Goal: Check status: Check status

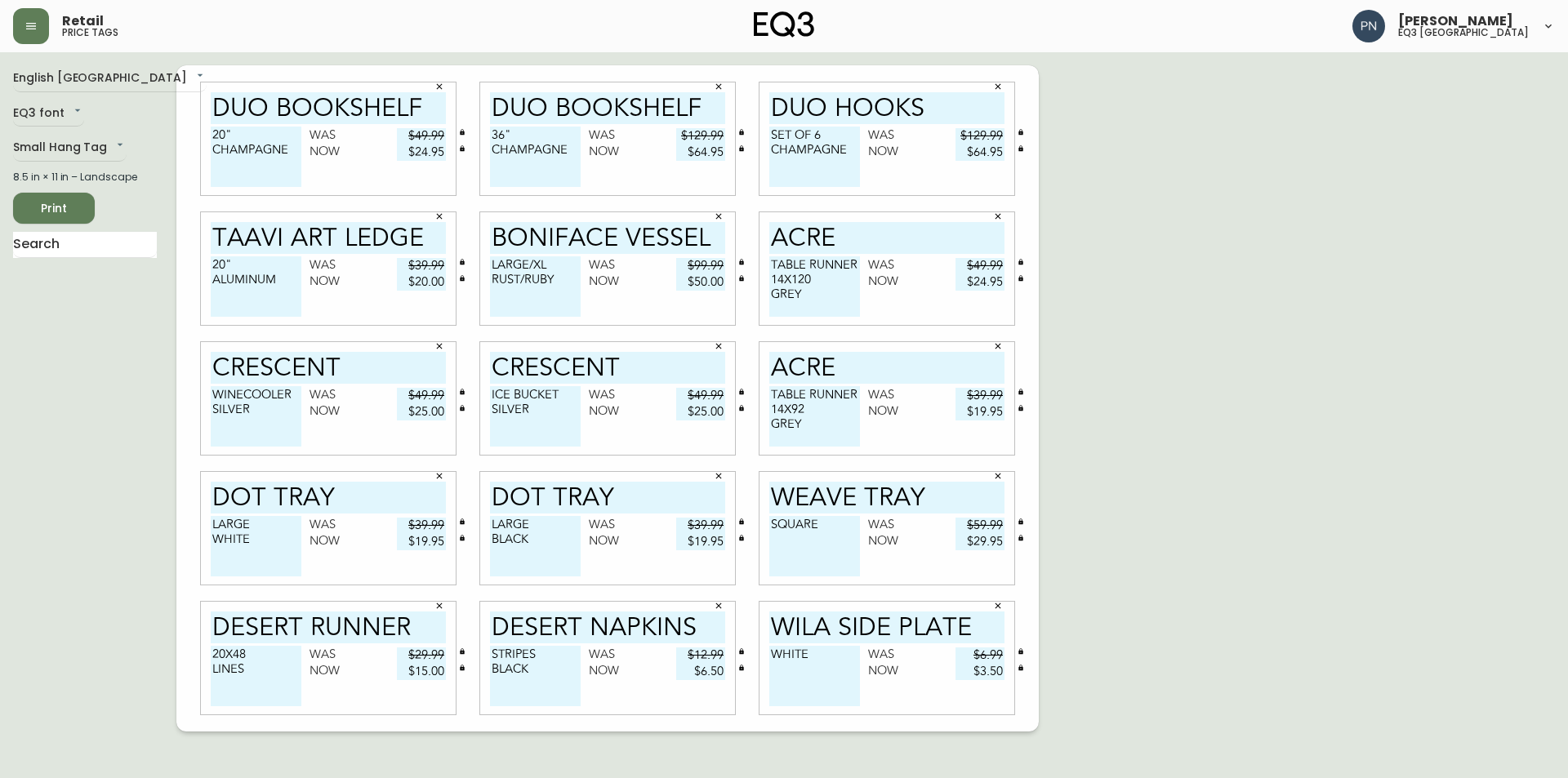
click at [1455, 192] on div "English [GEOGRAPHIC_DATA] en_CA EQ3 font EQ3 Small Hang Tag small 8.5 in × 11 i…" at bounding box center [784, 398] width 1542 height 666
drag, startPoint x: 418, startPoint y: 103, endPoint x: 273, endPoint y: 104, distance: 145.0
click at [273, 104] on input "DUO BOOKSHELF" at bounding box center [328, 108] width 235 height 32
type input "DUO"
click at [630, 106] on input "DUO BOOKSHELF" at bounding box center [608, 108] width 235 height 32
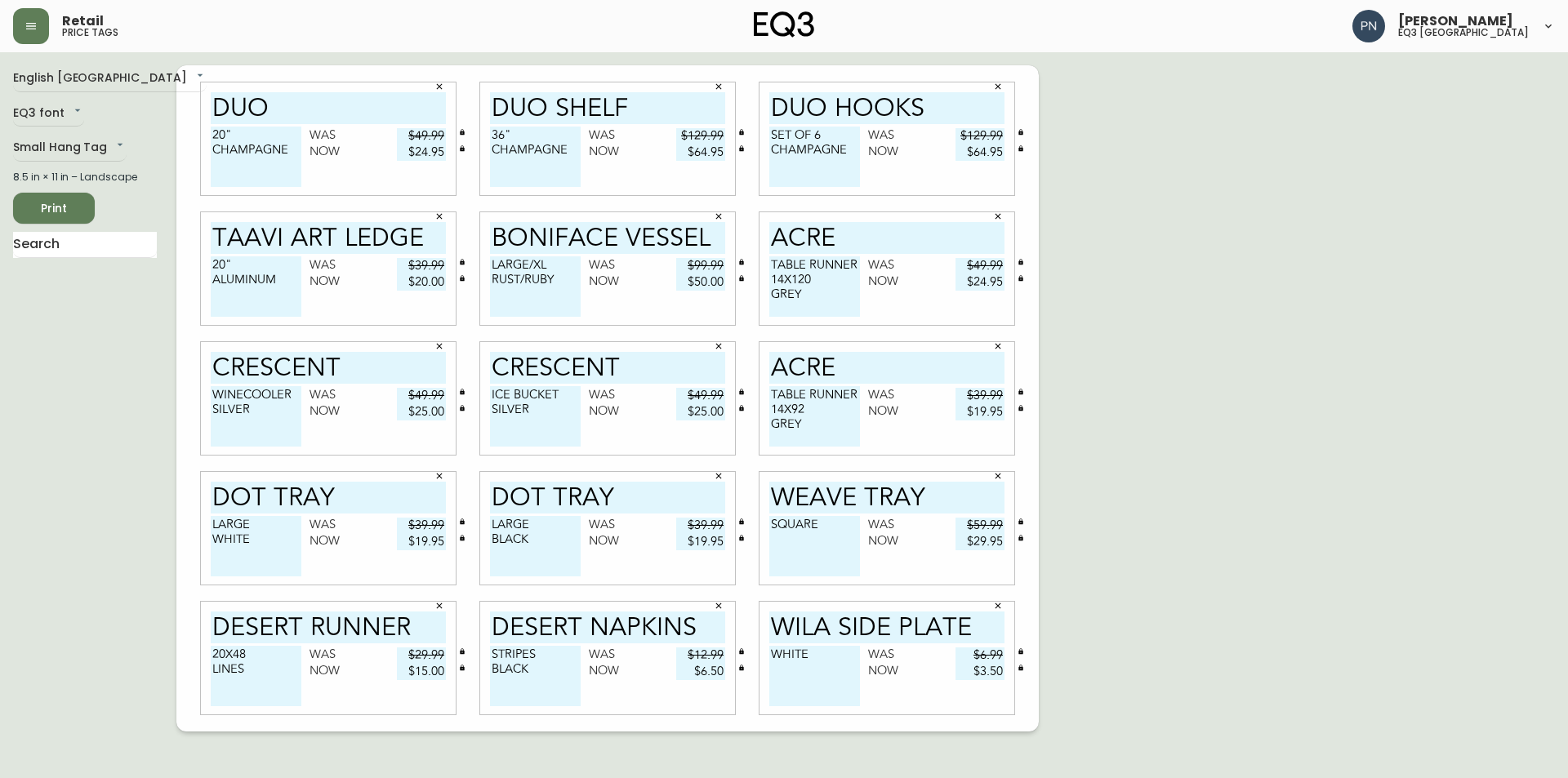
type input "DUO SHELF"
click at [440, 83] on icon "button" at bounding box center [439, 86] width 10 height 10
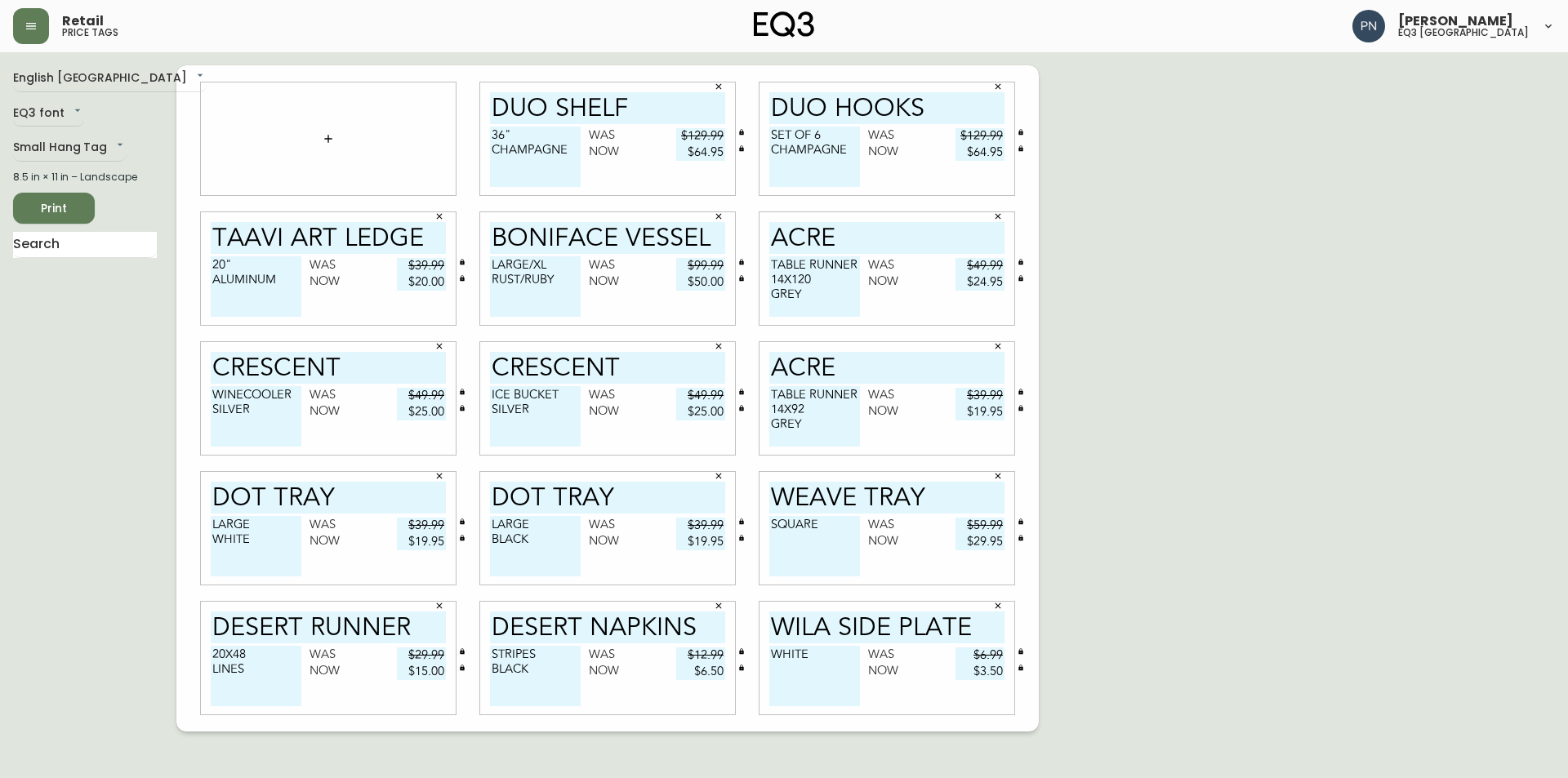
click at [994, 81] on icon "button" at bounding box center [998, 86] width 10 height 10
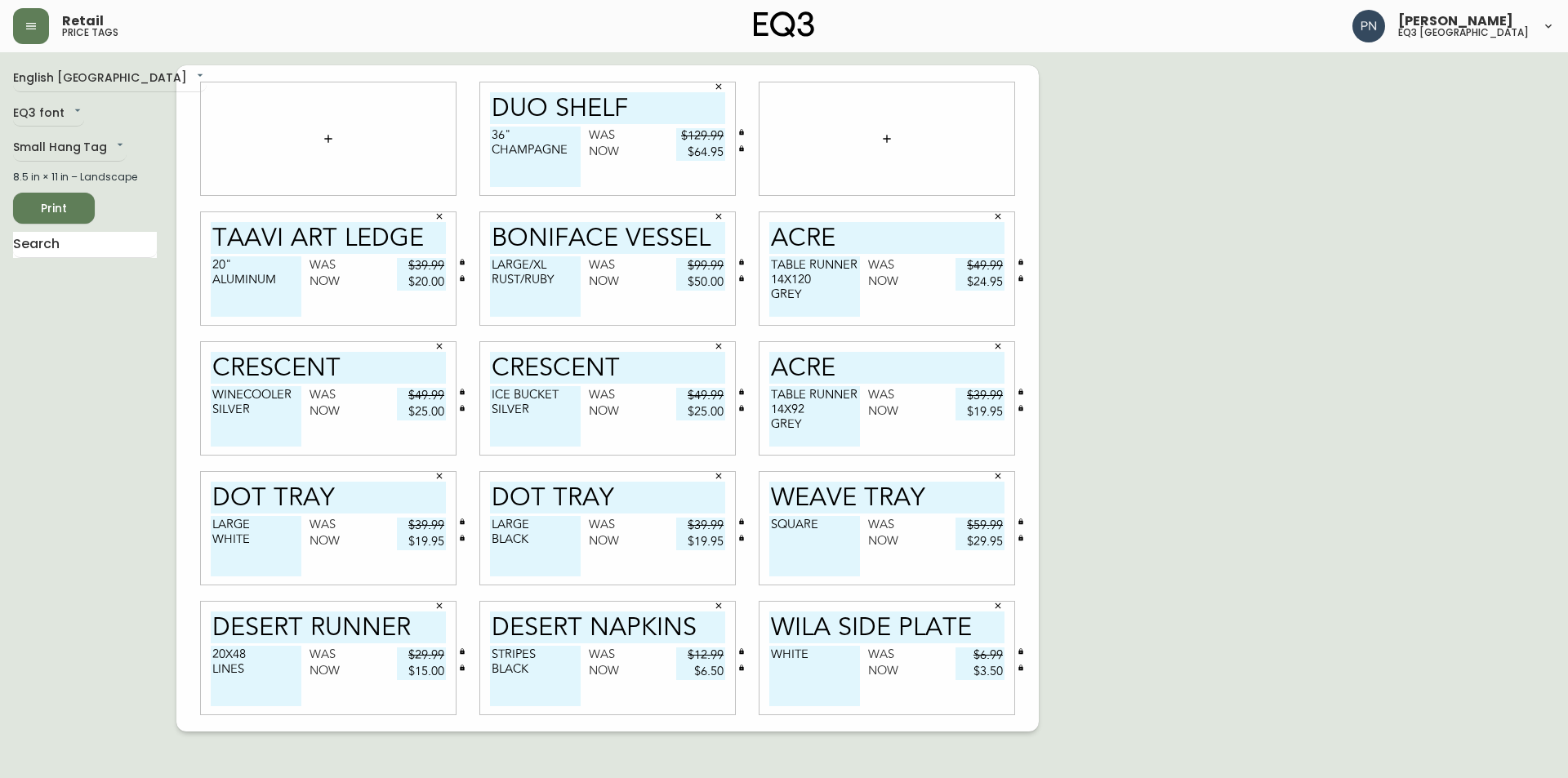
click at [1000, 220] on icon "button" at bounding box center [998, 216] width 10 height 10
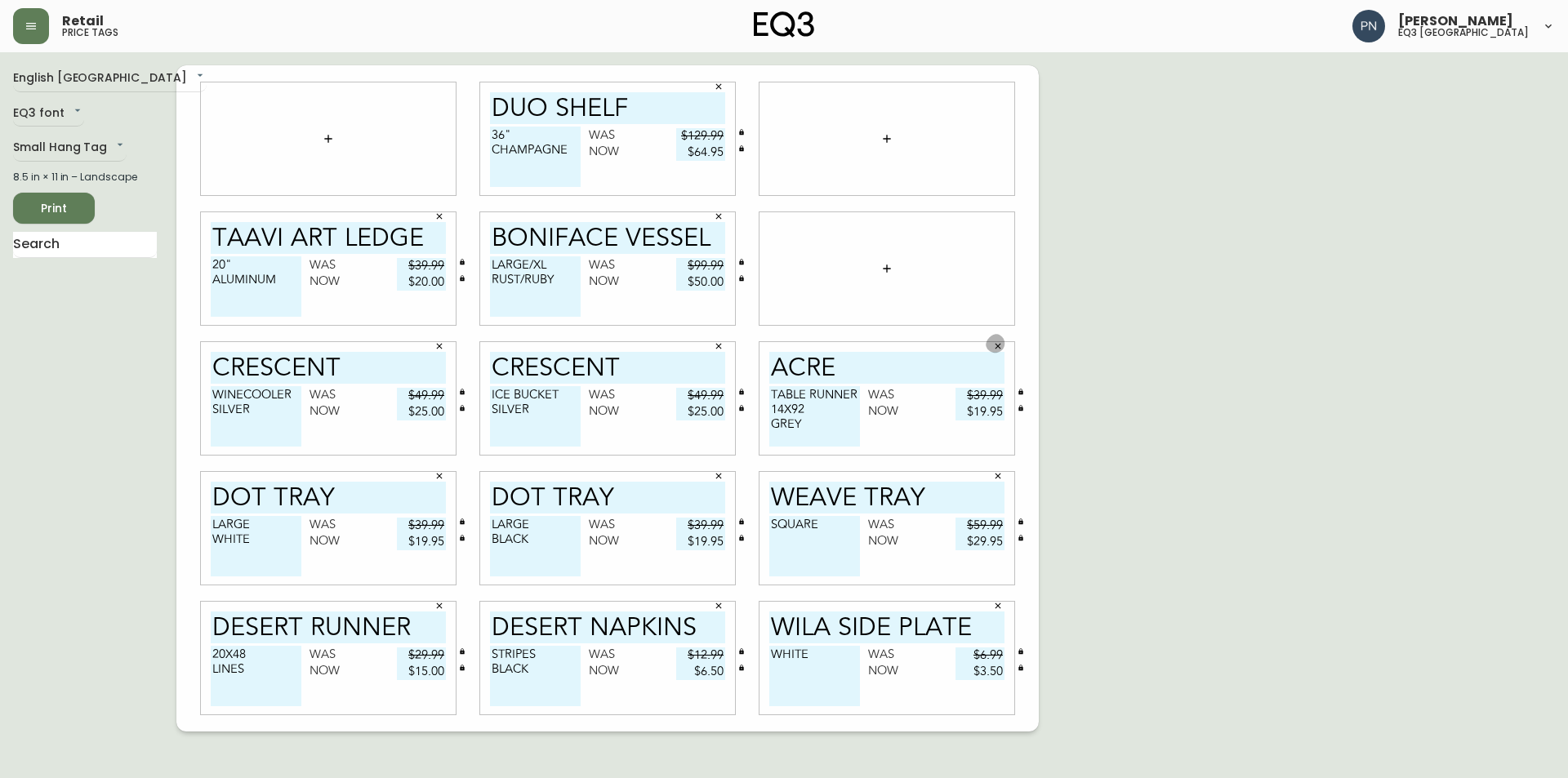
click at [998, 349] on icon "button" at bounding box center [998, 346] width 10 height 10
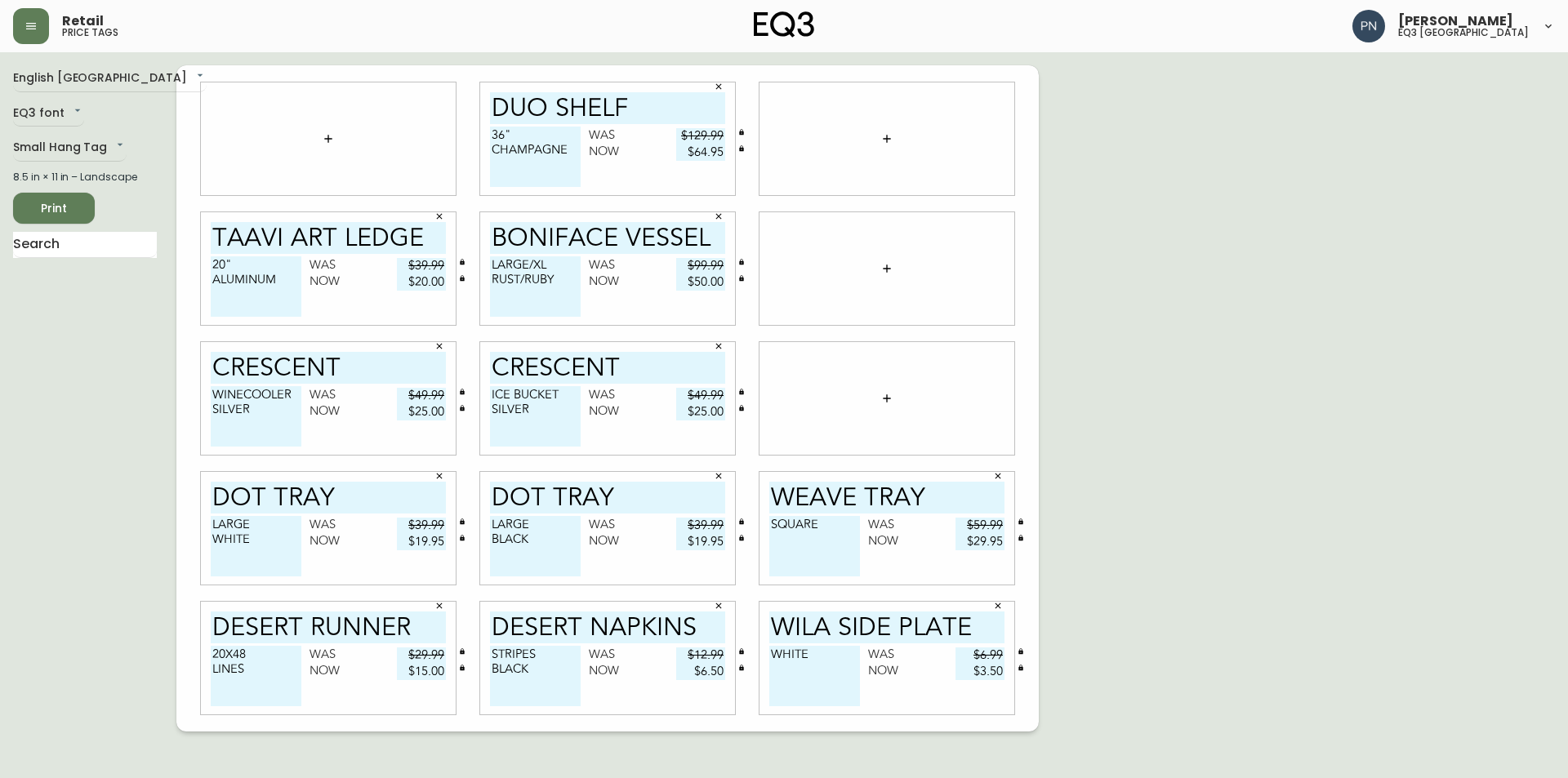
click at [997, 477] on icon "button" at bounding box center [998, 476] width 6 height 6
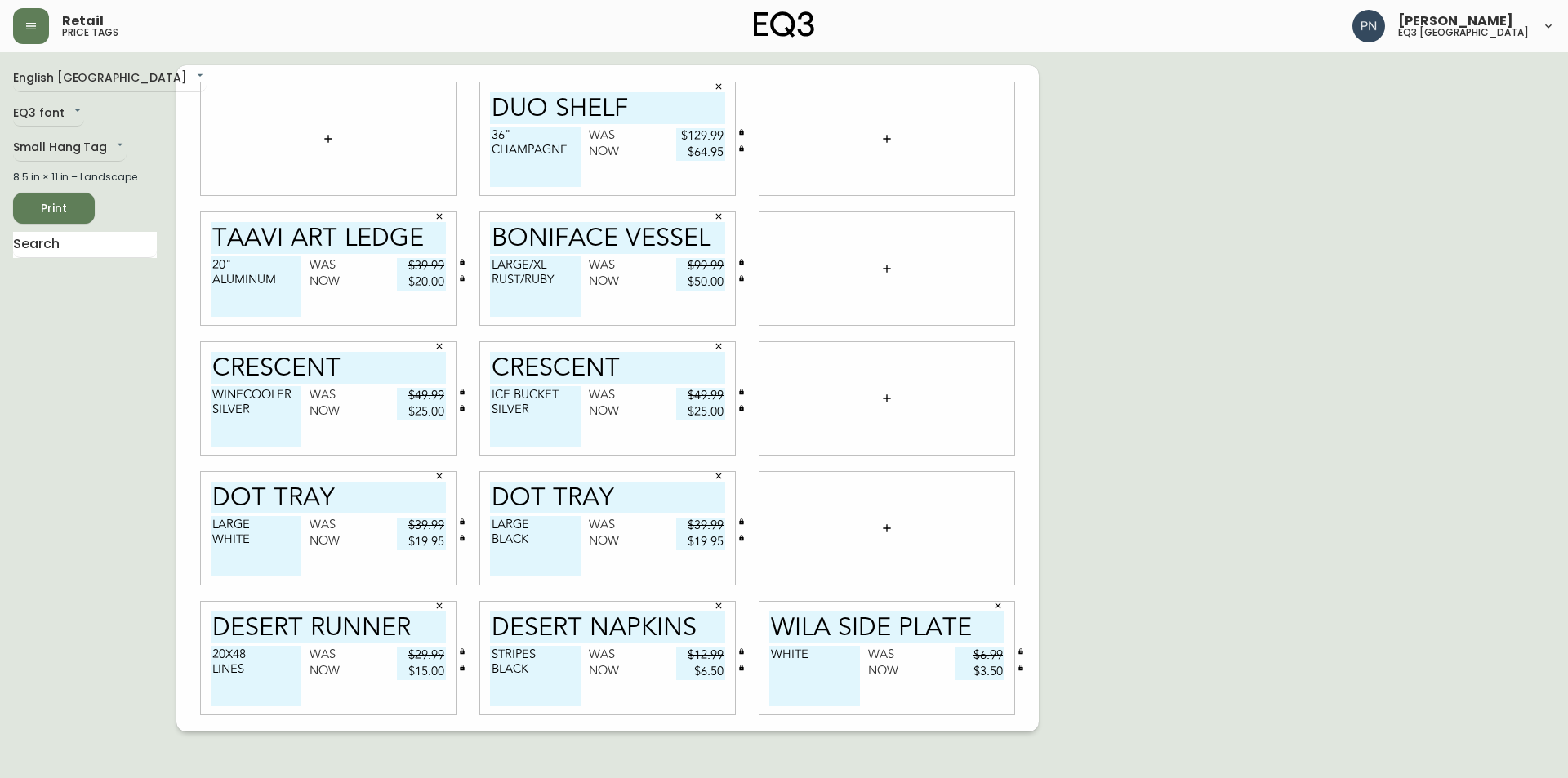
click at [997, 606] on icon "button" at bounding box center [998, 606] width 10 height 10
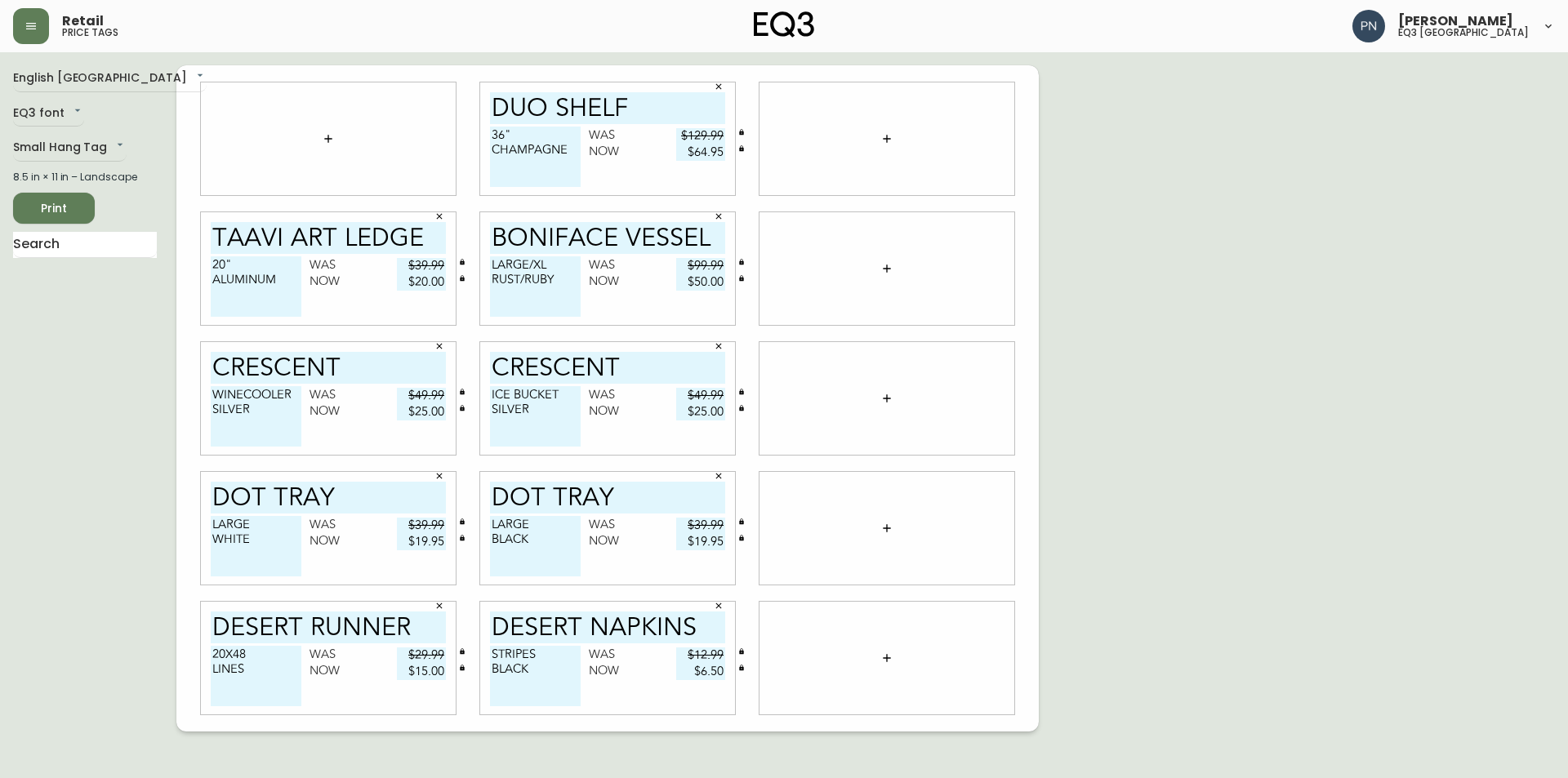
click at [714, 606] on icon "button" at bounding box center [719, 606] width 10 height 10
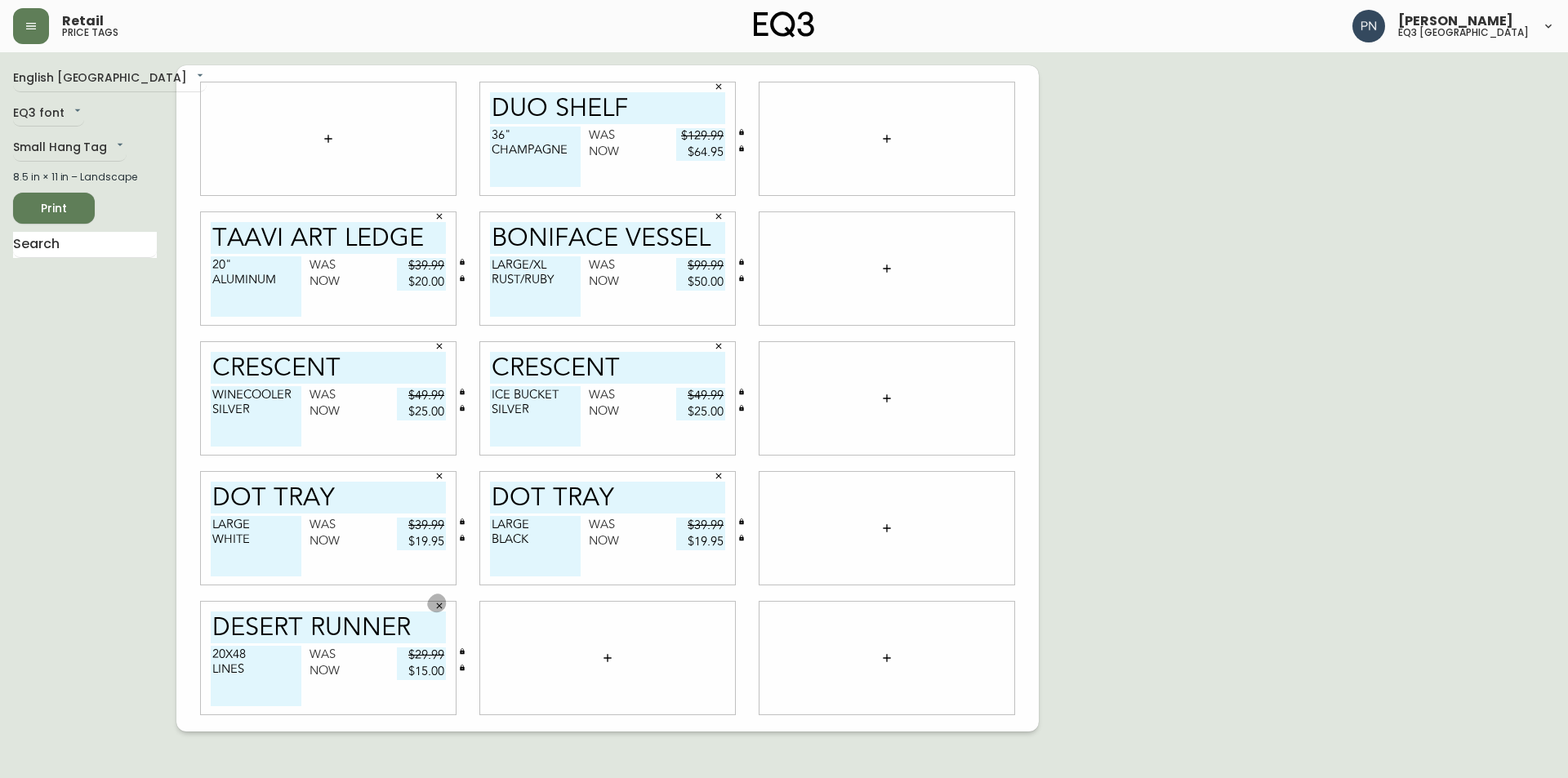
click at [439, 604] on icon "button" at bounding box center [439, 606] width 10 height 10
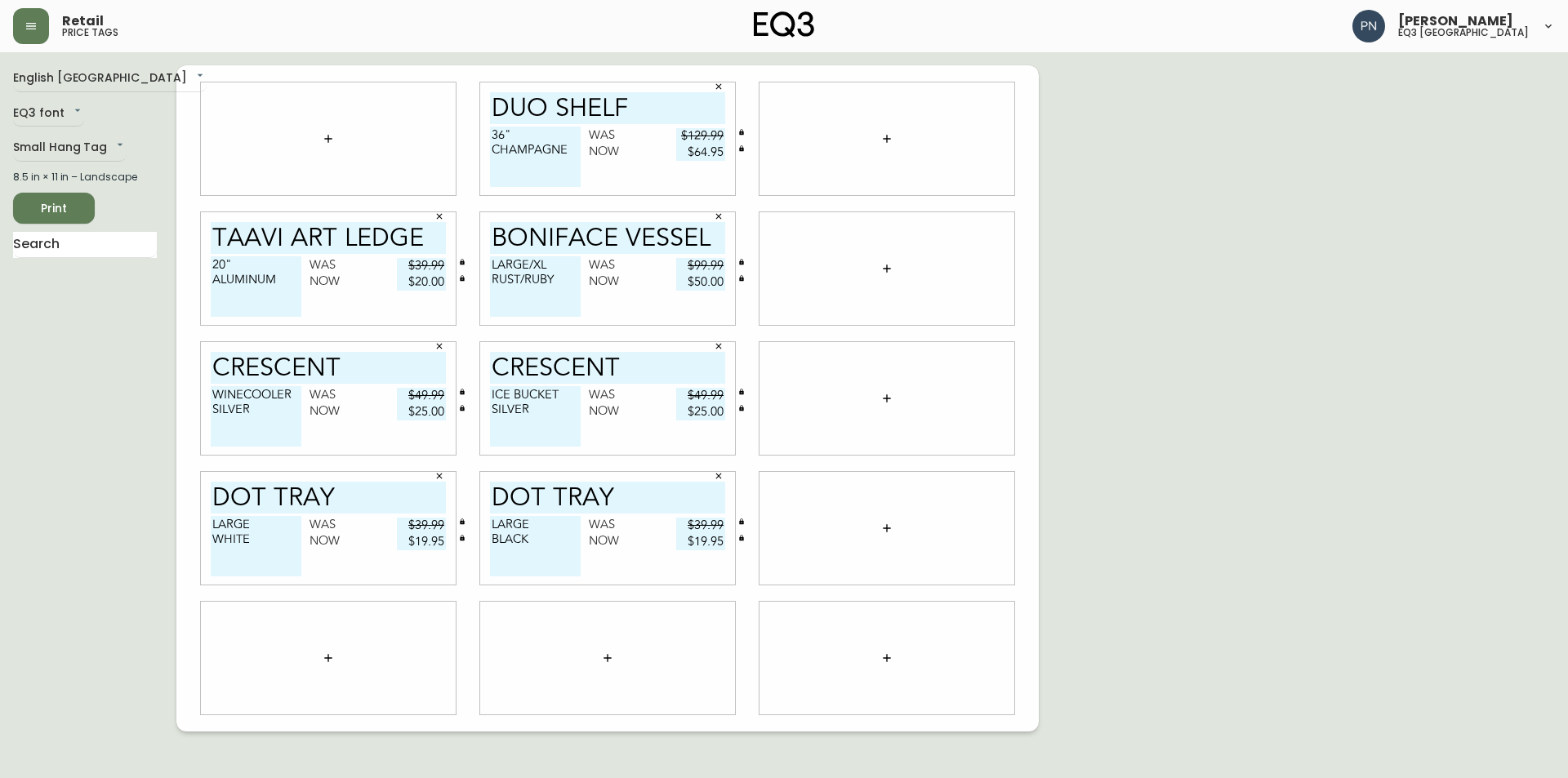
click at [440, 473] on icon "button" at bounding box center [439, 476] width 10 height 10
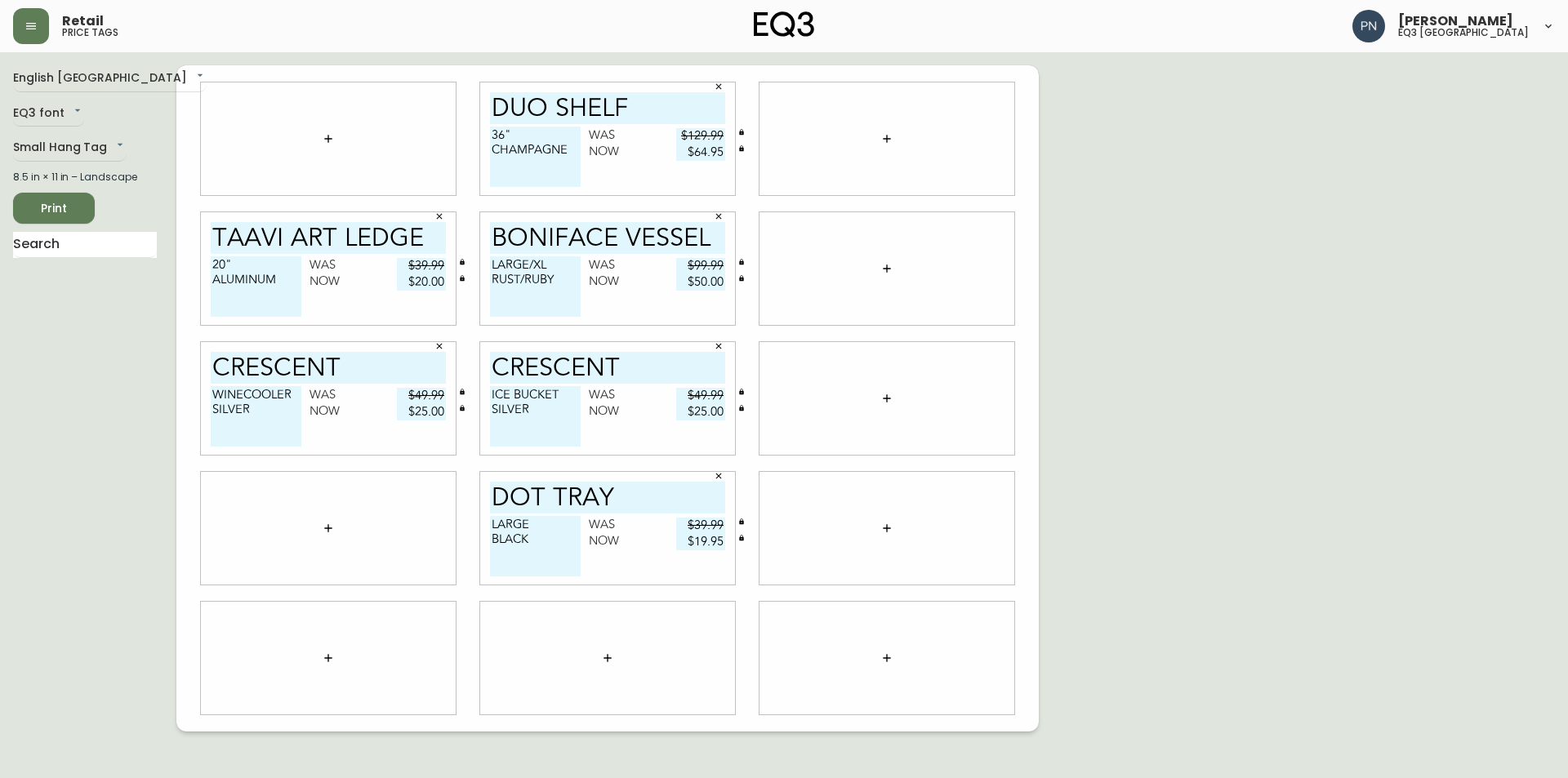
click at [437, 345] on icon "button" at bounding box center [439, 346] width 10 height 10
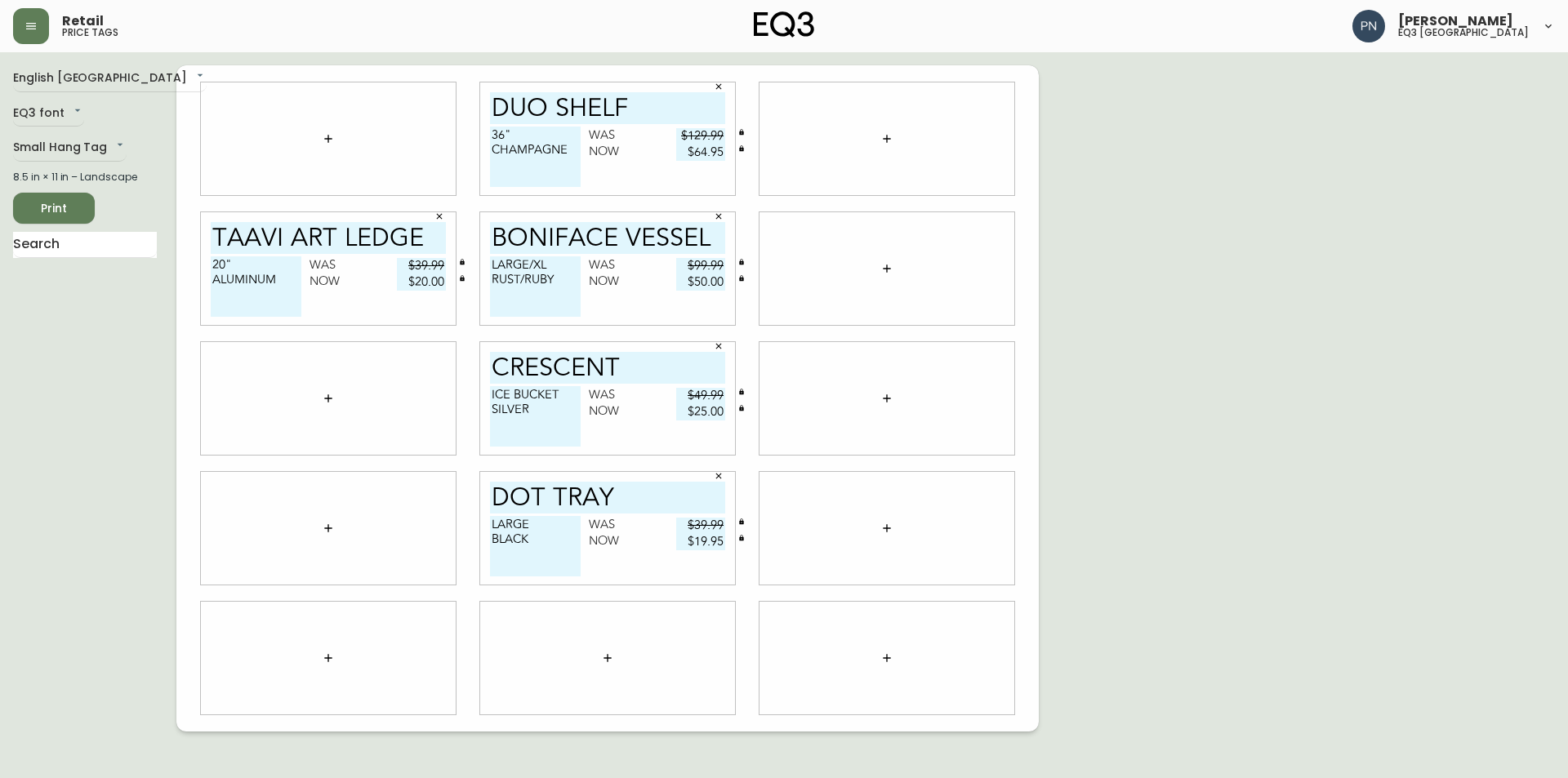
click at [438, 215] on icon "button" at bounding box center [439, 216] width 6 height 6
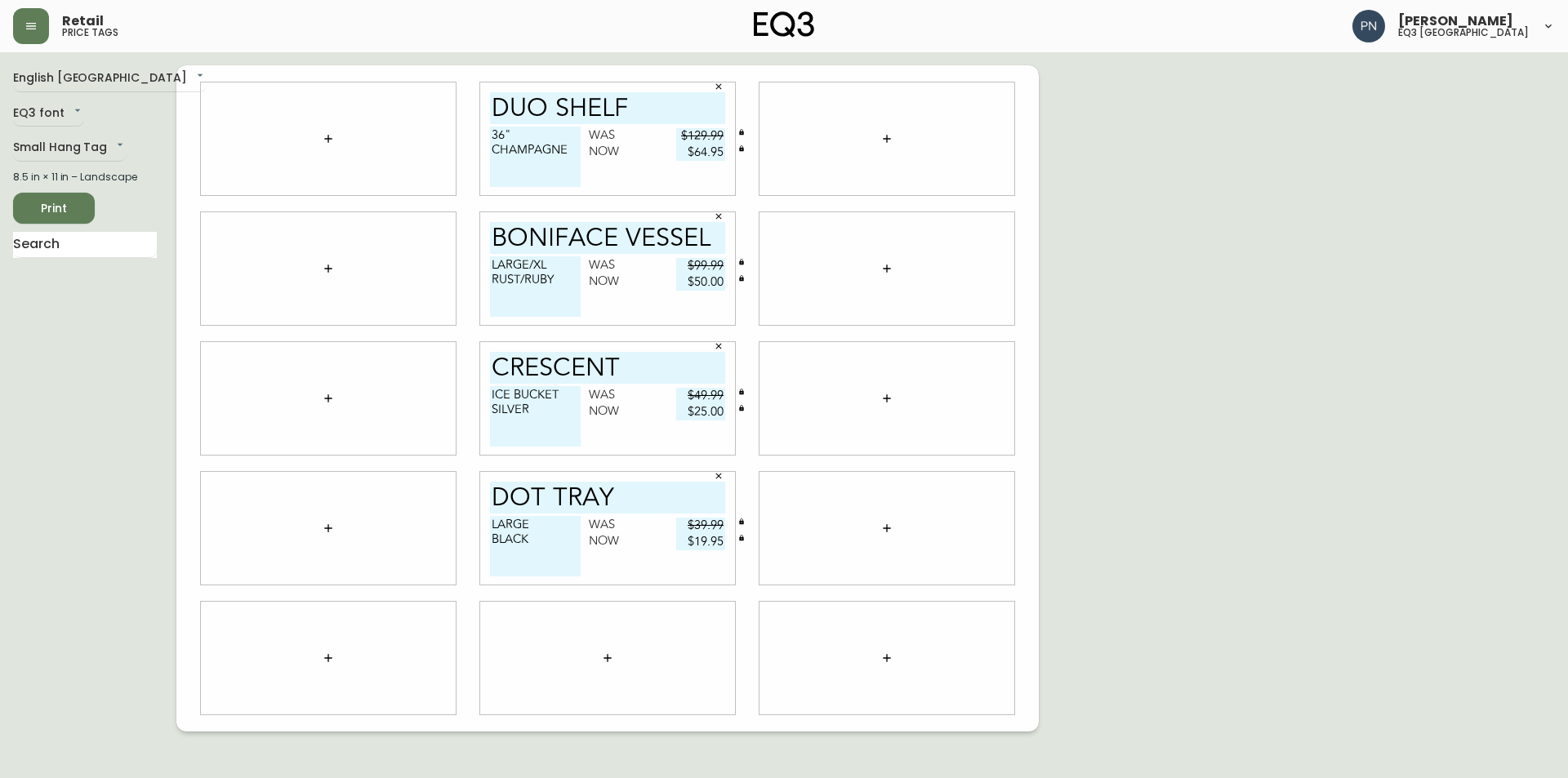
click at [716, 212] on icon "button" at bounding box center [719, 216] width 10 height 10
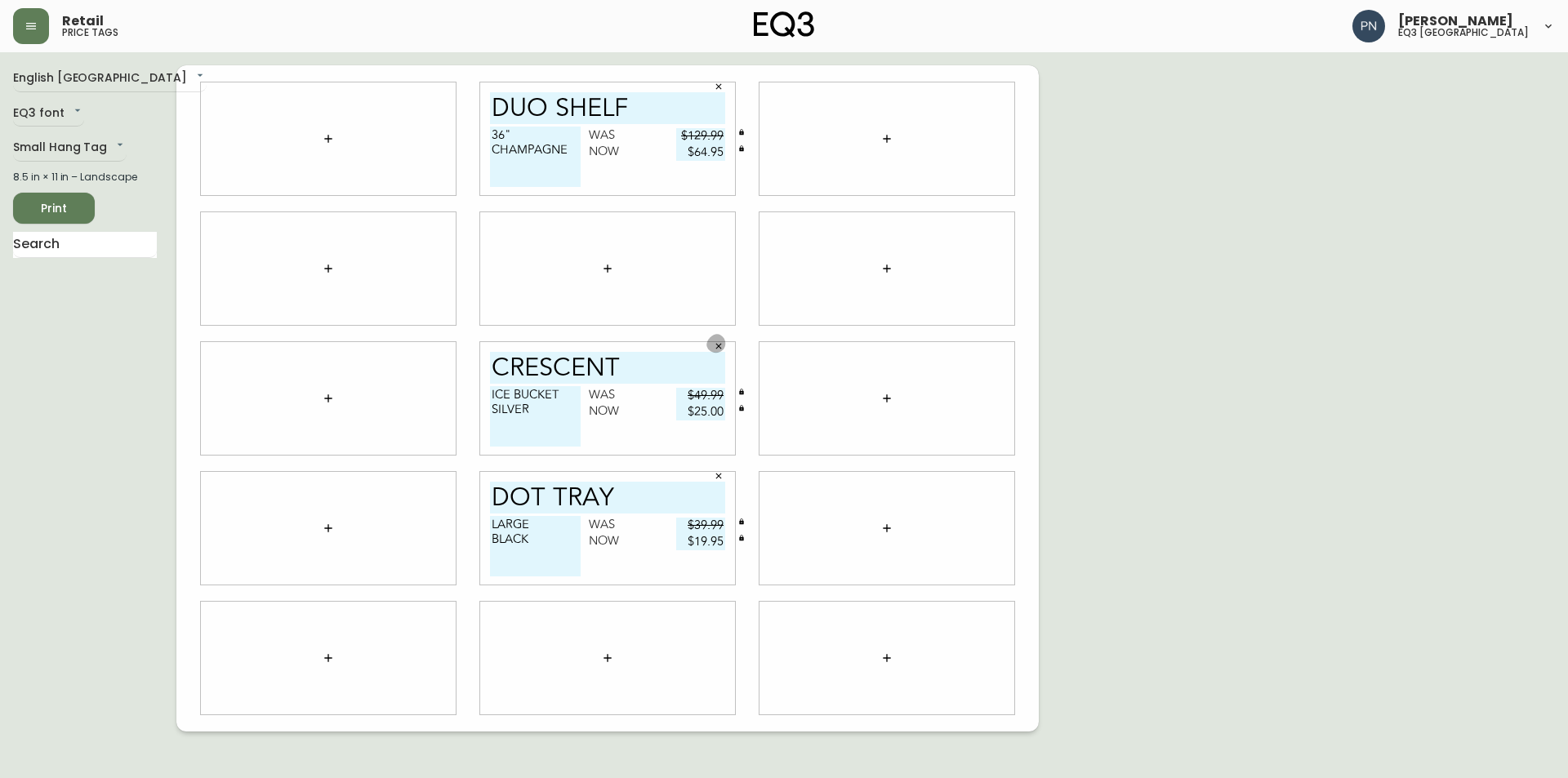
click at [725, 340] on button "button" at bounding box center [719, 346] width 25 height 25
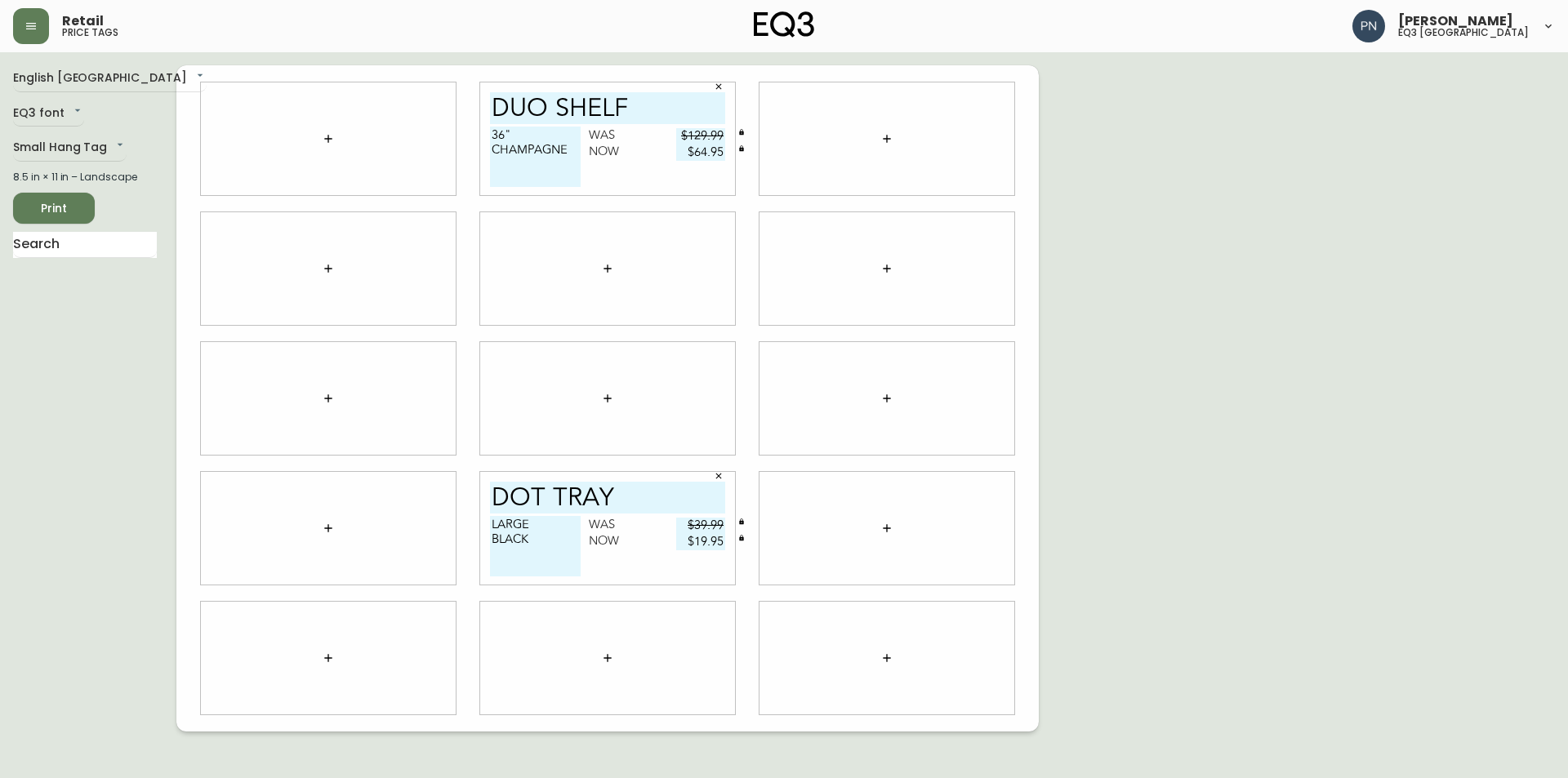
click at [716, 475] on icon "button" at bounding box center [719, 476] width 10 height 10
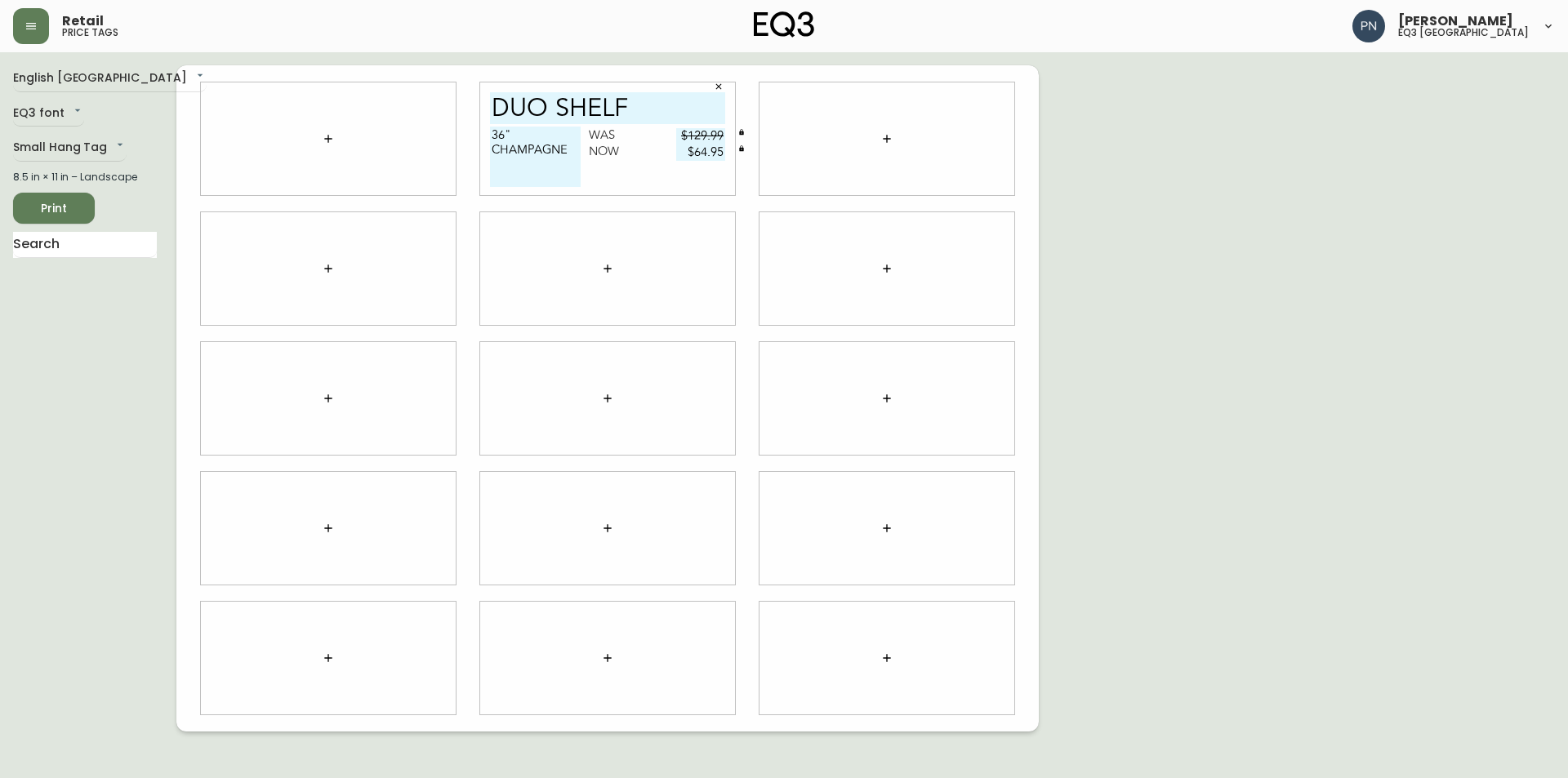
drag, startPoint x: 493, startPoint y: 104, endPoint x: 717, endPoint y: 150, distance: 228.7
click at [717, 150] on div "DUO SHELF 36" CHAMPAGNE Was $129.99 Now $64.95" at bounding box center [608, 138] width 255 height 113
click at [648, 179] on div "36" CHAMPAGNE Was $129.99 Now $64.95" at bounding box center [608, 160] width 235 height 68
click at [1488, 474] on div "English Canada en_CA EQ3 font EQ3 Small Hang Tag small 8.5 in × 11 in – Landsca…" at bounding box center [784, 398] width 1542 height 666
drag, startPoint x: 687, startPoint y: 134, endPoint x: 743, endPoint y: 137, distance: 56.1
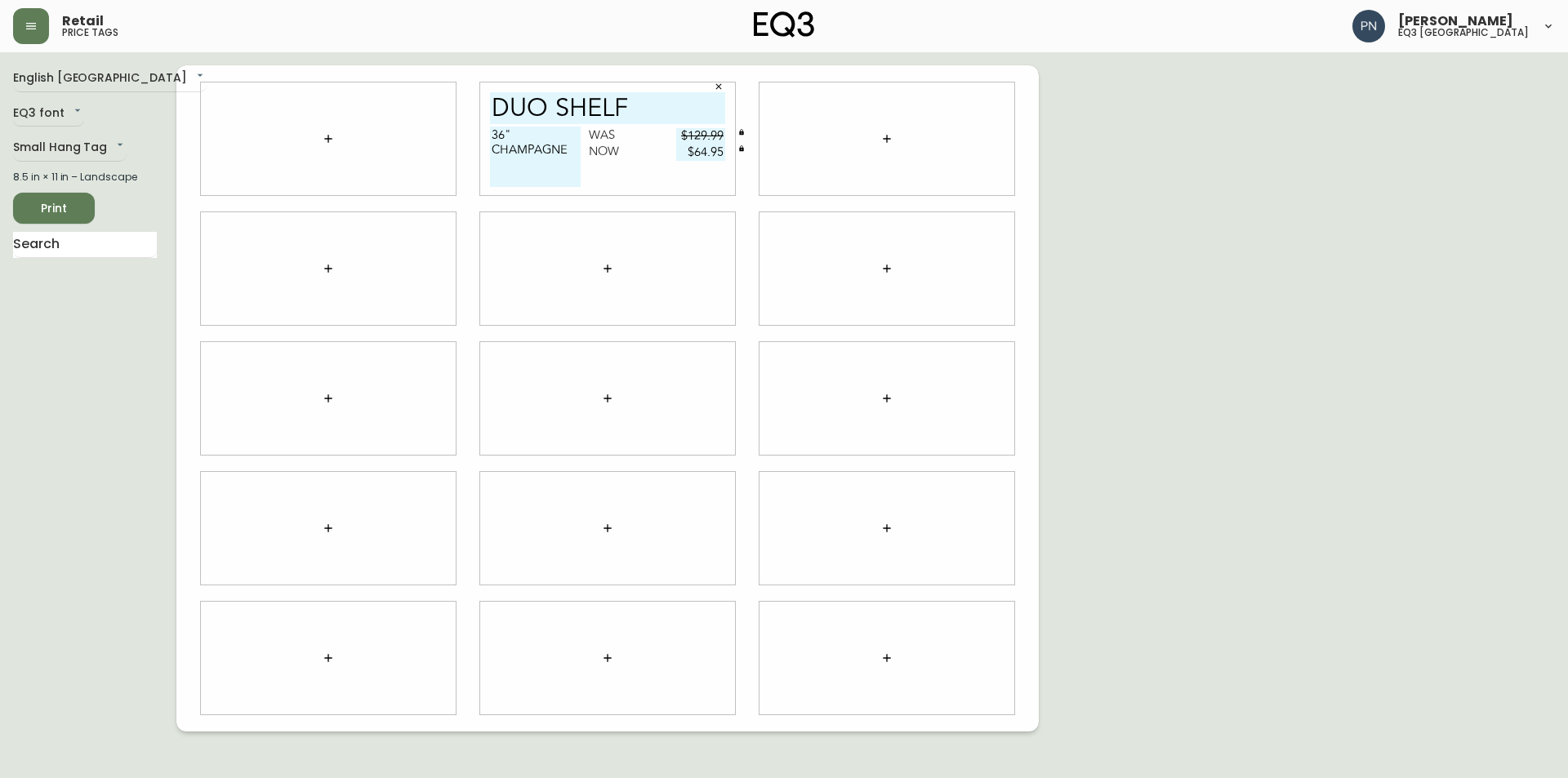
click at [725, 137] on div "Was $129.99" at bounding box center [657, 137] width 136 height 16
type input "$89.99"
drag, startPoint x: 1418, startPoint y: 202, endPoint x: 1389, endPoint y: 200, distance: 29.1
click at [1418, 202] on div "English [GEOGRAPHIC_DATA] en_CA EQ3 font EQ3 Small Hang Tag small 8.5 in × 11 i…" at bounding box center [784, 398] width 1542 height 666
drag, startPoint x: 685, startPoint y: 151, endPoint x: 746, endPoint y: 151, distance: 61.0
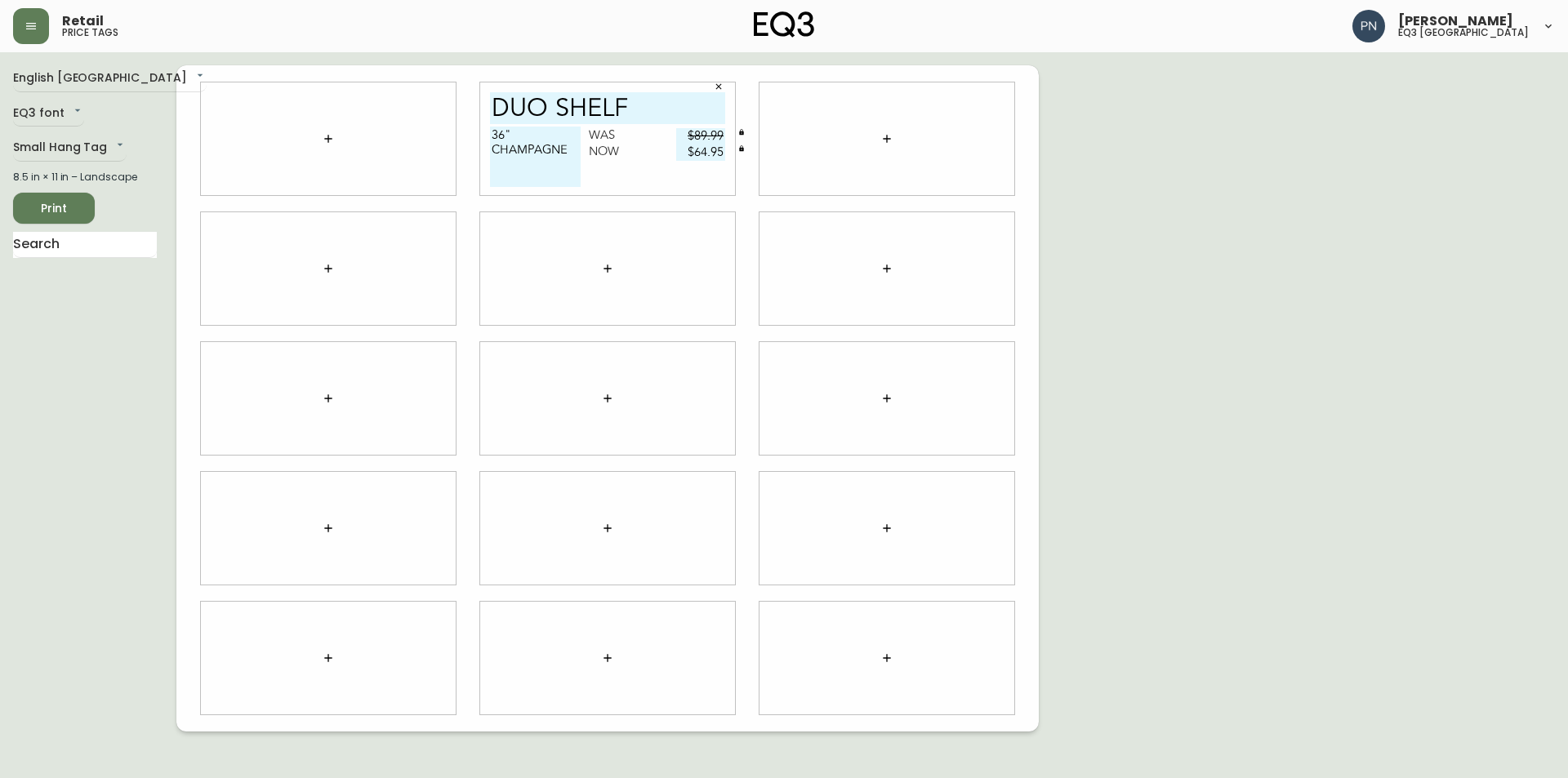
click at [725, 151] on div "Now $64.95" at bounding box center [657, 153] width 136 height 16
type input "$44.95"
click at [1160, 484] on div "English Canada en_CA EQ3 font EQ3 Small Hang Tag small 8.5 in × 11 in – Landsca…" at bounding box center [784, 398] width 1542 height 666
click at [1200, 221] on div "English Canada en_CA EQ3 font EQ3 Small Hang Tag small 8.5 in × 11 in – Landsca…" at bounding box center [784, 398] width 1542 height 666
click at [1403, 308] on div "English Canada en_CA EQ3 font EQ3 Small Hang Tag small 8.5 in × 11 in – Landsca…" at bounding box center [784, 398] width 1542 height 666
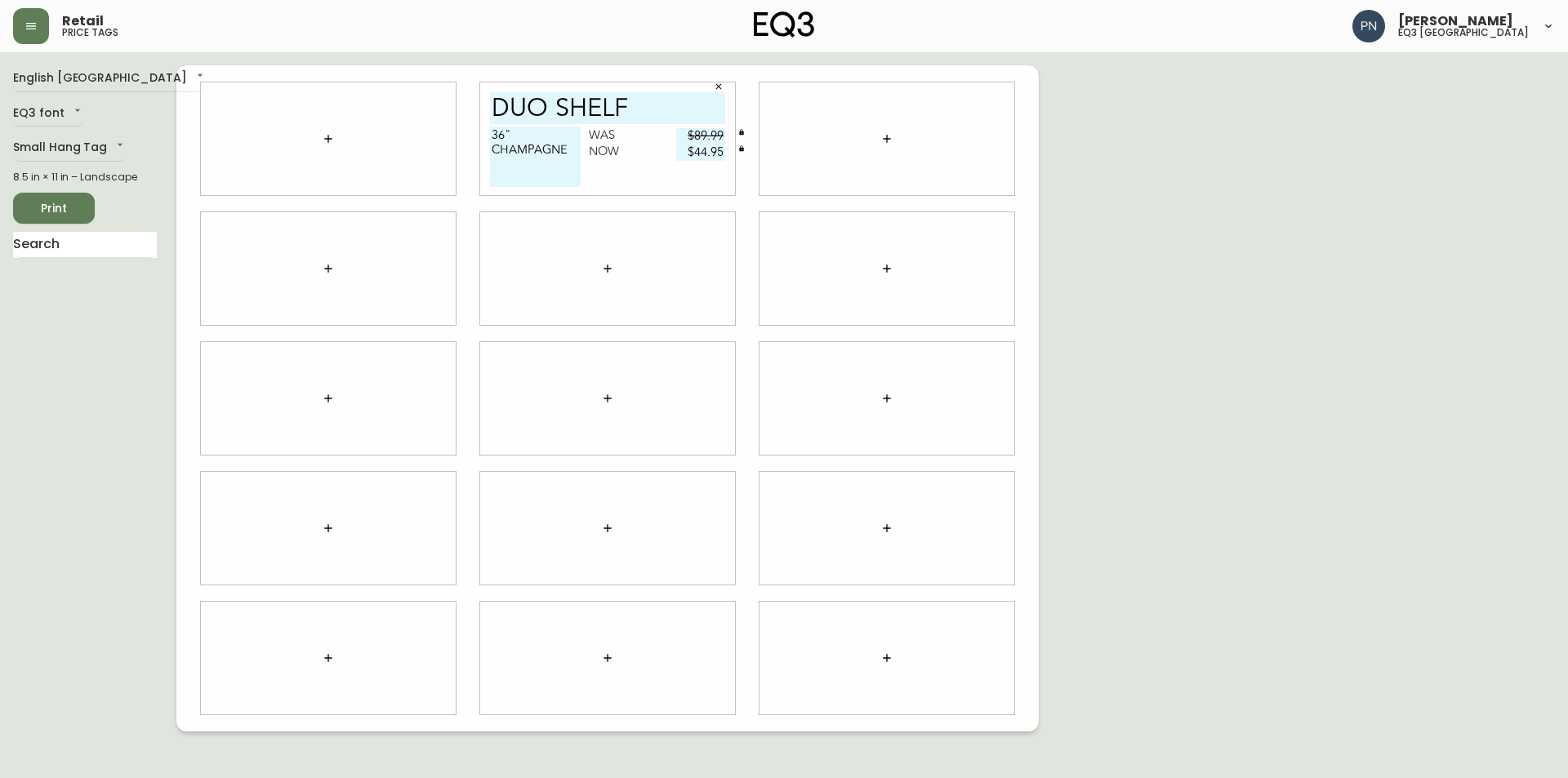
click at [740, 253] on div at bounding box center [608, 269] width 280 height 130
click at [1256, 299] on div "English Canada en_CA EQ3 font EQ3 Small Hang Tag small 8.5 in × 11 in – Landsca…" at bounding box center [784, 398] width 1542 height 666
click at [58, 206] on span "Print" at bounding box center [54, 208] width 56 height 21
click at [608, 657] on icon "button" at bounding box center [608, 659] width 13 height 13
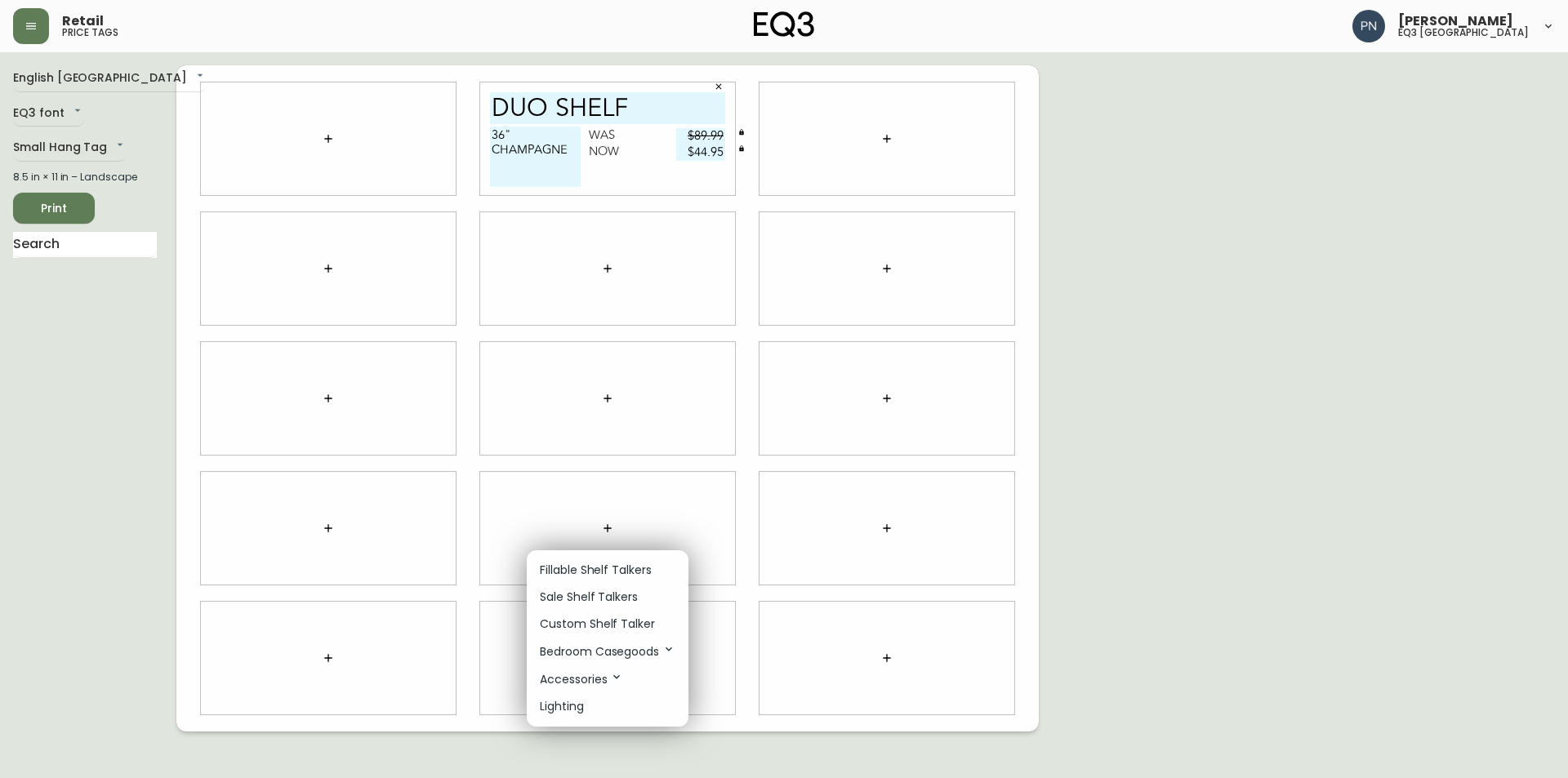
click at [641, 590] on li "Sale Shelf Talkers" at bounding box center [608, 597] width 162 height 27
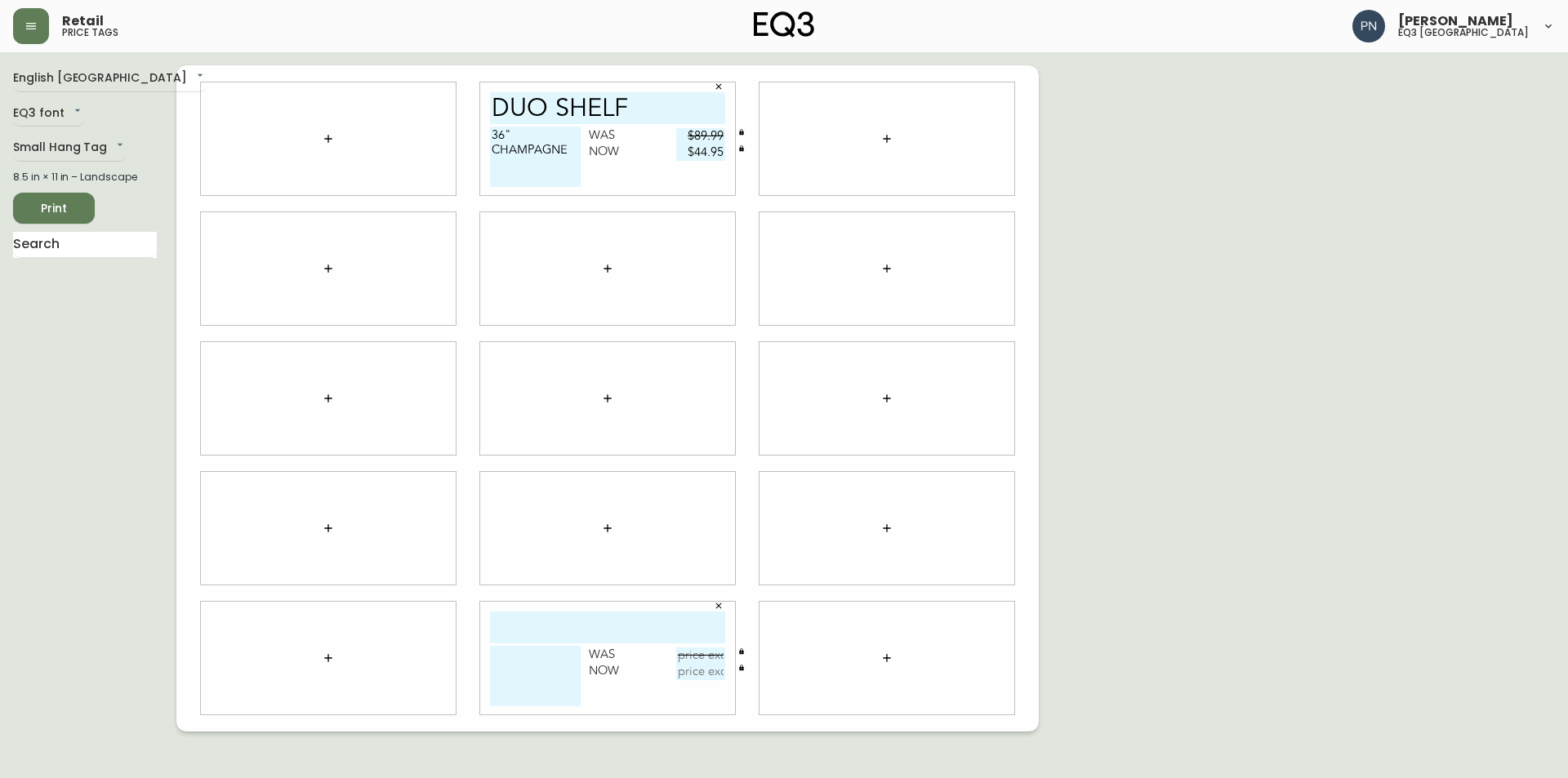
drag, startPoint x: 495, startPoint y: 112, endPoint x: 652, endPoint y: 103, distance: 157.3
click at [652, 103] on input "DUO SHELF" at bounding box center [608, 108] width 235 height 32
click at [590, 628] on input "text" at bounding box center [608, 627] width 235 height 32
paste input "DUO SHELF"
type input "DUO SHELF"
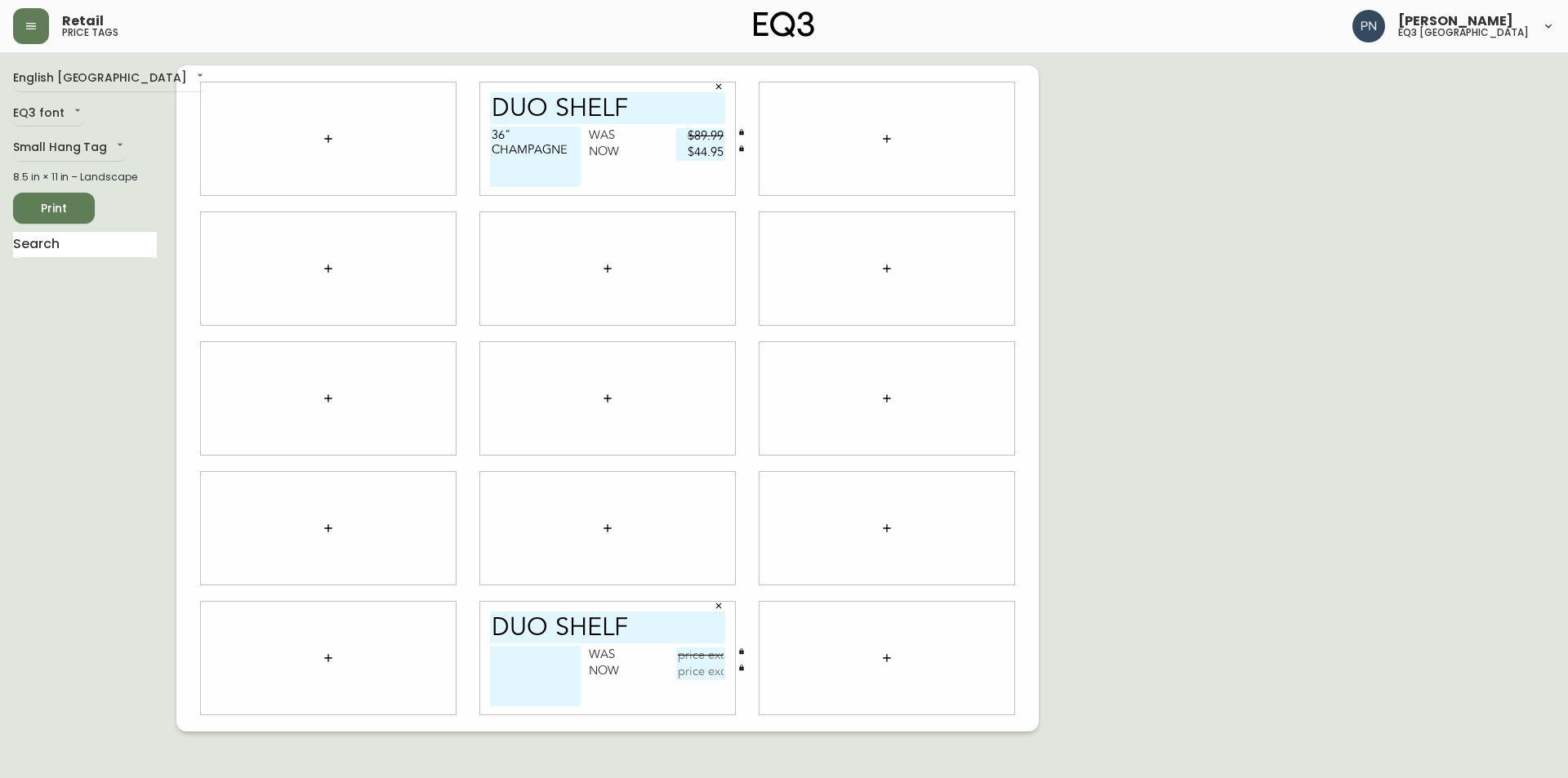
drag, startPoint x: 492, startPoint y: 135, endPoint x: 576, endPoint y: 164, distance: 88.9
click at [576, 164] on textarea "36" CHAMPAGNE" at bounding box center [535, 156] width 90 height 60
click at [512, 660] on textarea at bounding box center [535, 676] width 90 height 60
paste textarea "36" CHAMPAGNE"
type textarea "36" CHAMPAGNE"
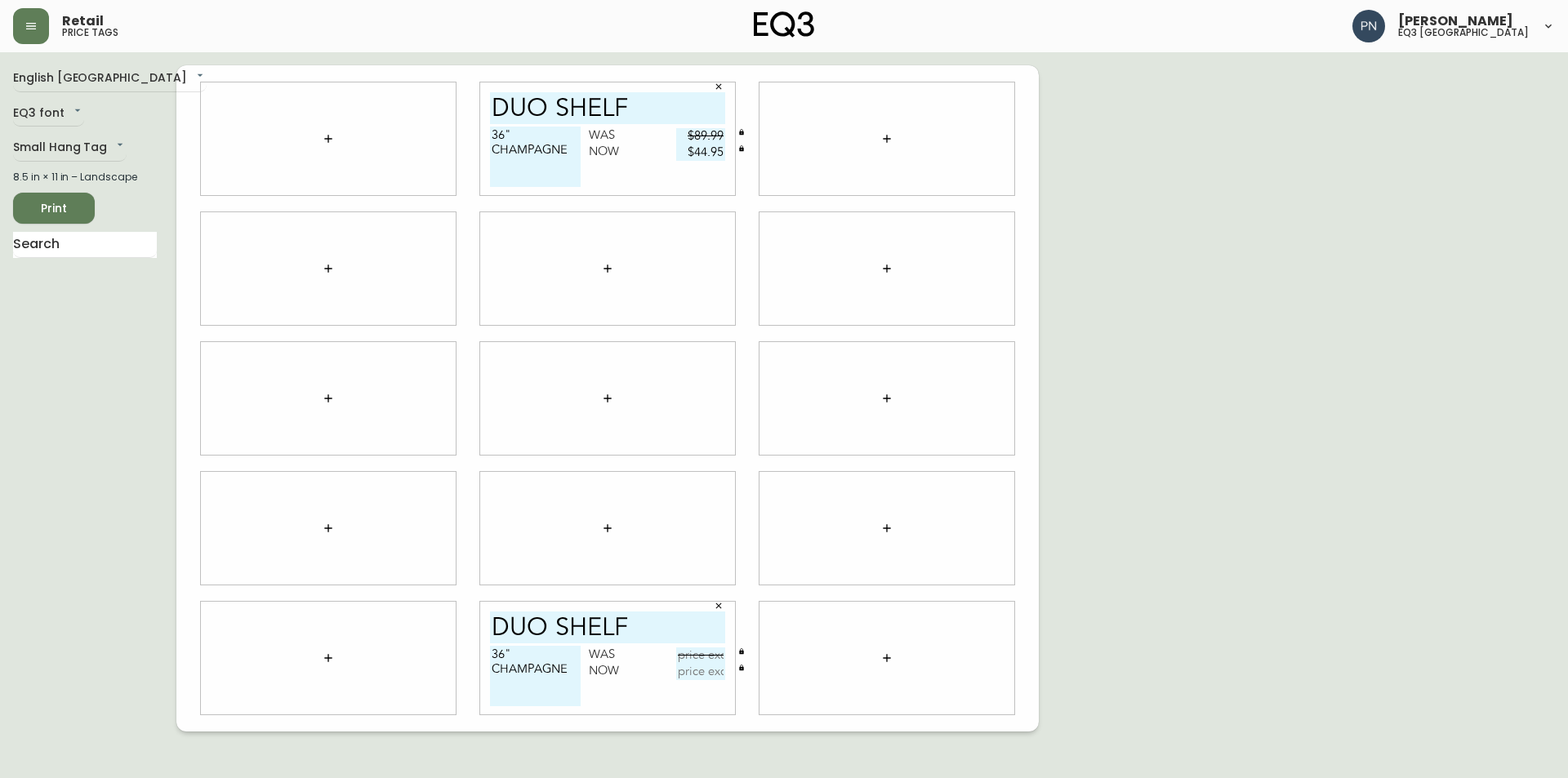
drag, startPoint x: 685, startPoint y: 135, endPoint x: 724, endPoint y: 154, distance: 43.4
click at [724, 154] on div "Was $89.99 Now $44.95" at bounding box center [657, 145] width 136 height 33
click at [687, 659] on input "text" at bounding box center [701, 656] width 49 height 16
type input "$89.99"
drag, startPoint x: 682, startPoint y: 153, endPoint x: 730, endPoint y: 159, distance: 48.4
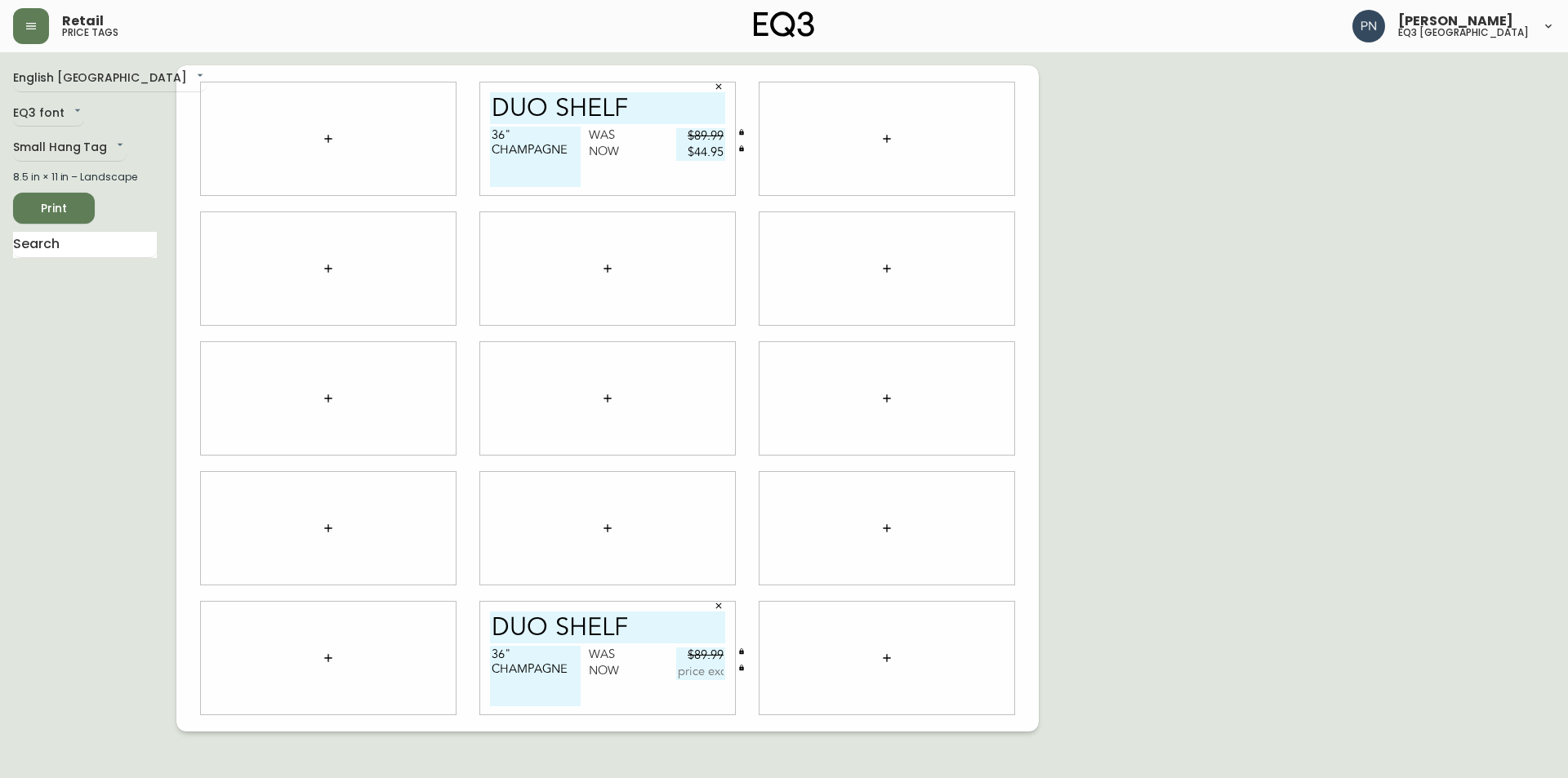
click at [730, 159] on div "DUO SHELF 36" CHAMPAGNE Was $89.99 Now $44.95" at bounding box center [608, 138] width 255 height 113
click at [712, 667] on input "text" at bounding box center [701, 672] width 49 height 16
type input "$44.95"
click at [73, 201] on span "Print" at bounding box center [54, 208] width 56 height 21
click at [29, 27] on icon "button" at bounding box center [31, 26] width 13 height 13
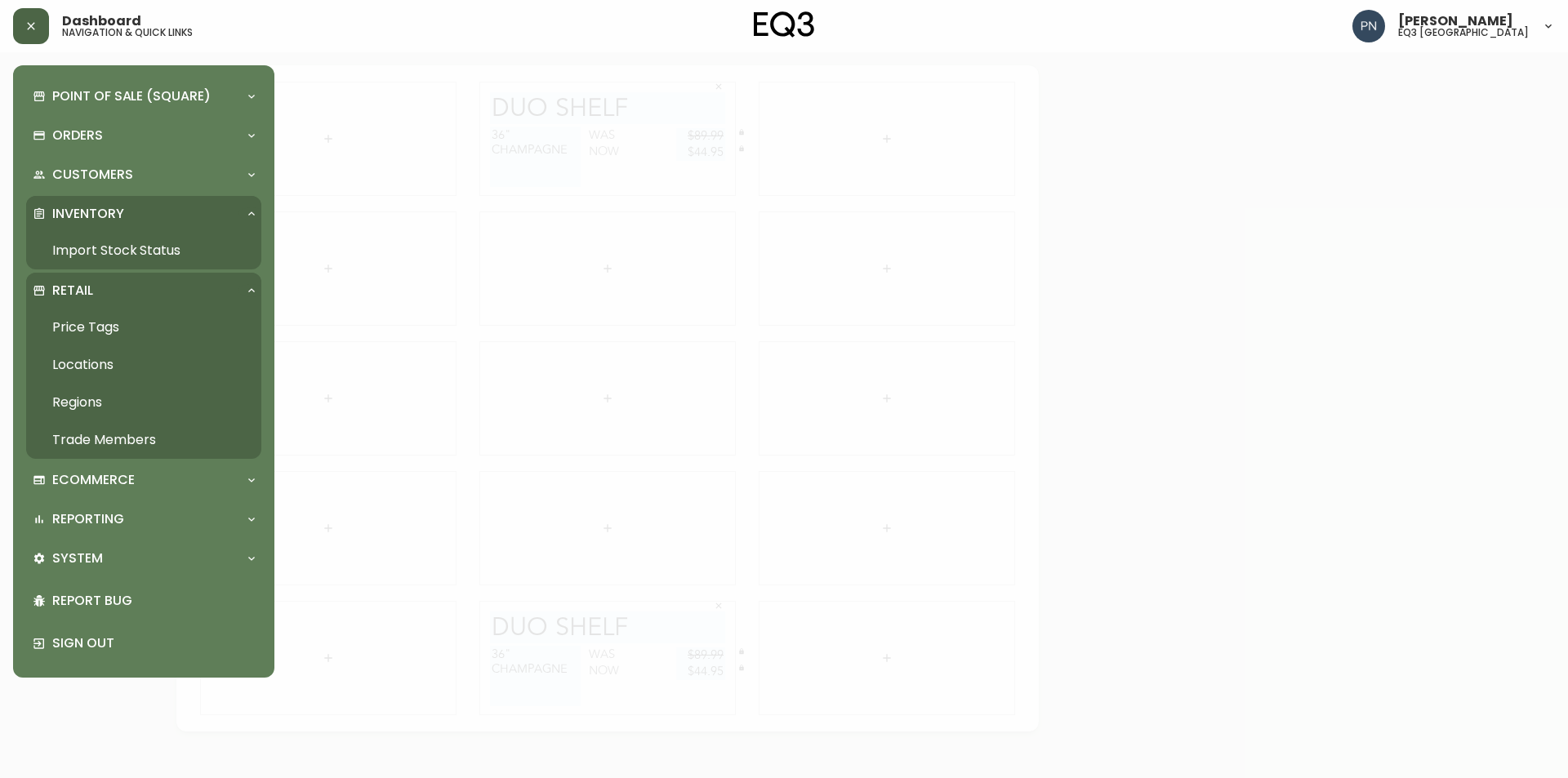
click at [155, 248] on link "Import Stock Status" at bounding box center [144, 251] width 235 height 38
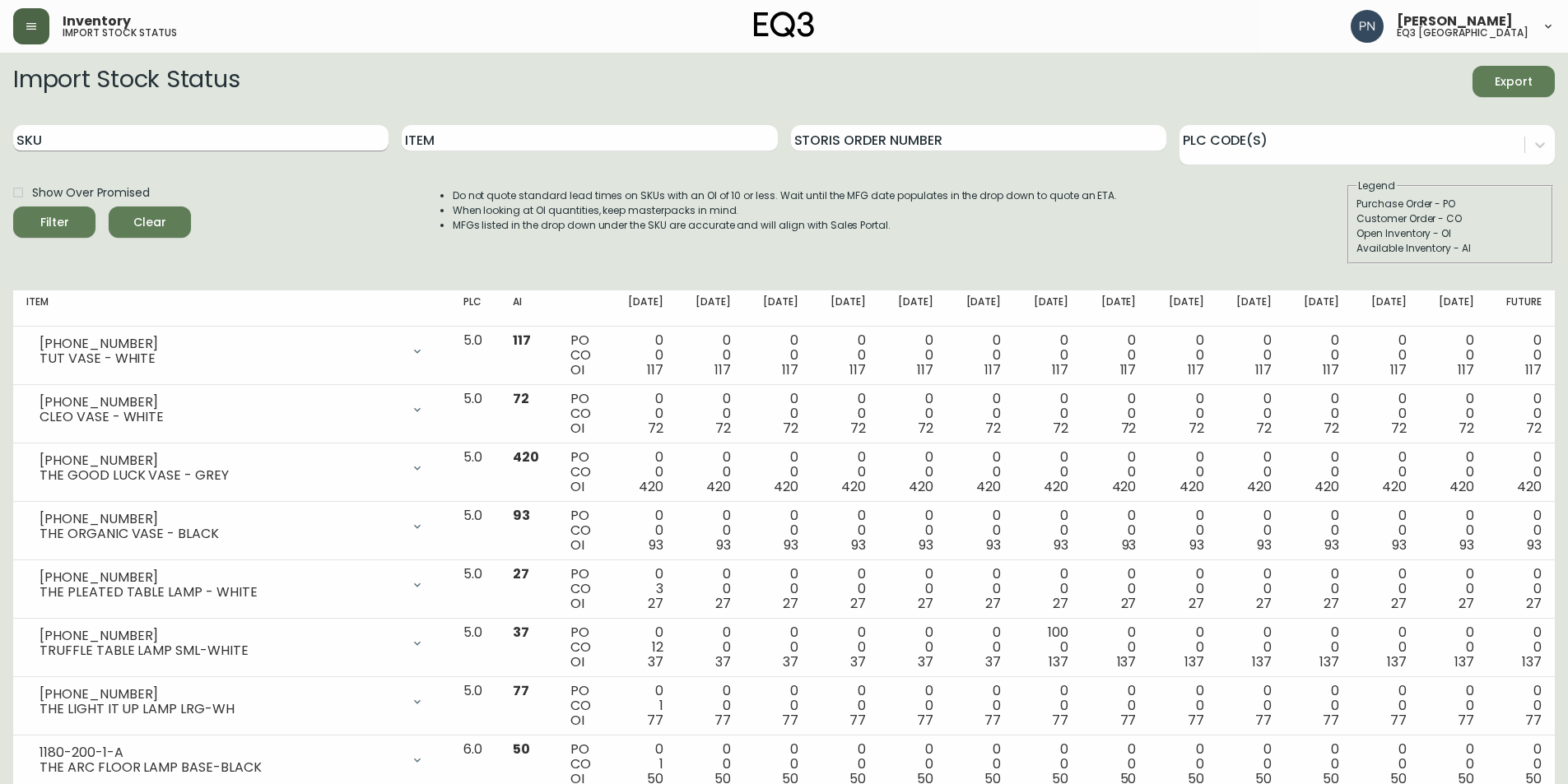
click at [141, 146] on input "SKU" at bounding box center [201, 138] width 375 height 27
paste input "[PHONE_NUMBER]"
type input "[PHONE_NUMBER]"
click at [13, 206] on button "Filter" at bounding box center [54, 222] width 82 height 31
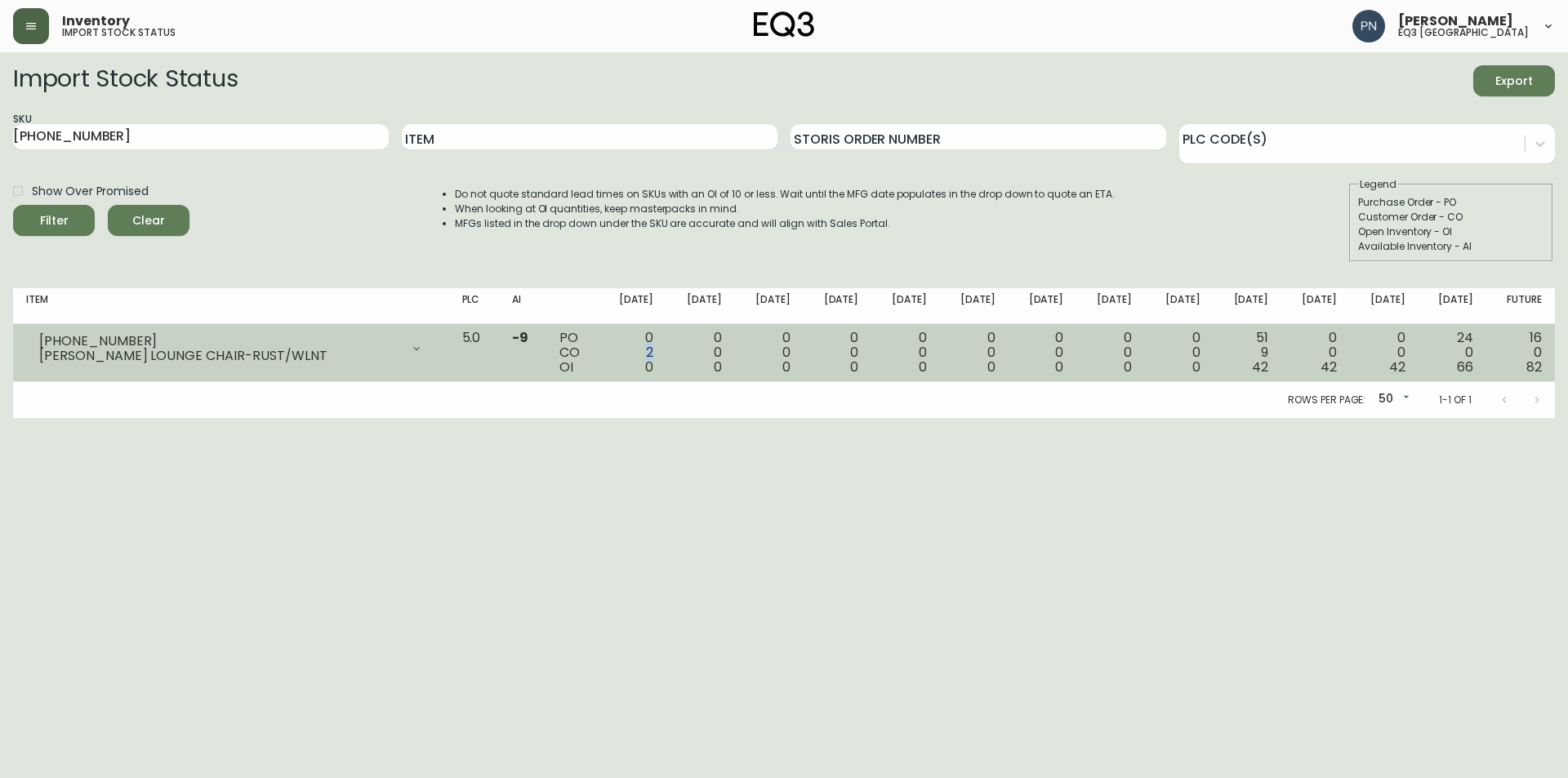
click at [654, 351] on div "0 2 0" at bounding box center [633, 353] width 43 height 44
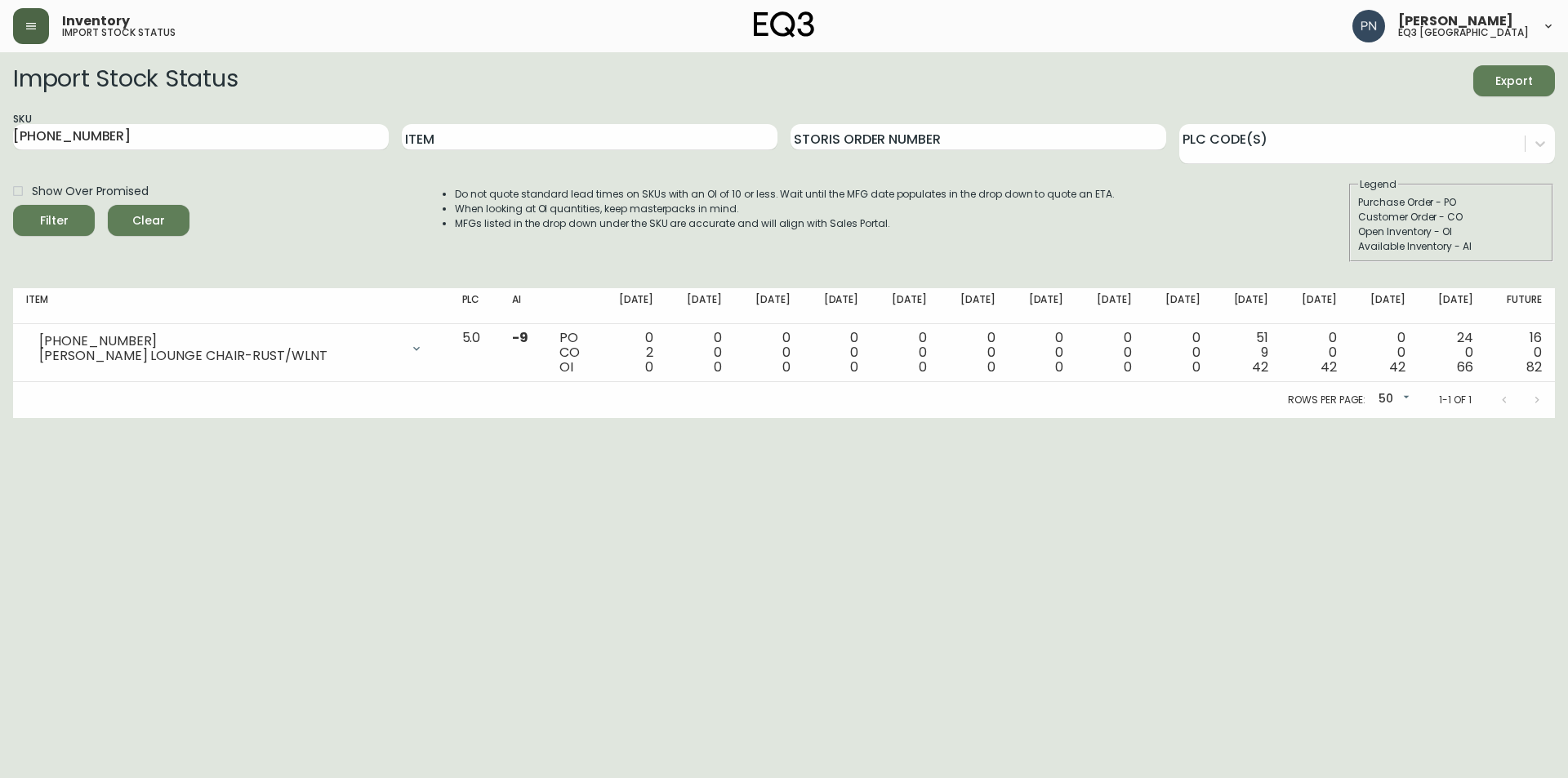
click at [693, 419] on html "Inventory import stock status [PERSON_NAME] eq3 [GEOGRAPHIC_DATA] Import Stock …" at bounding box center [784, 209] width 1568 height 419
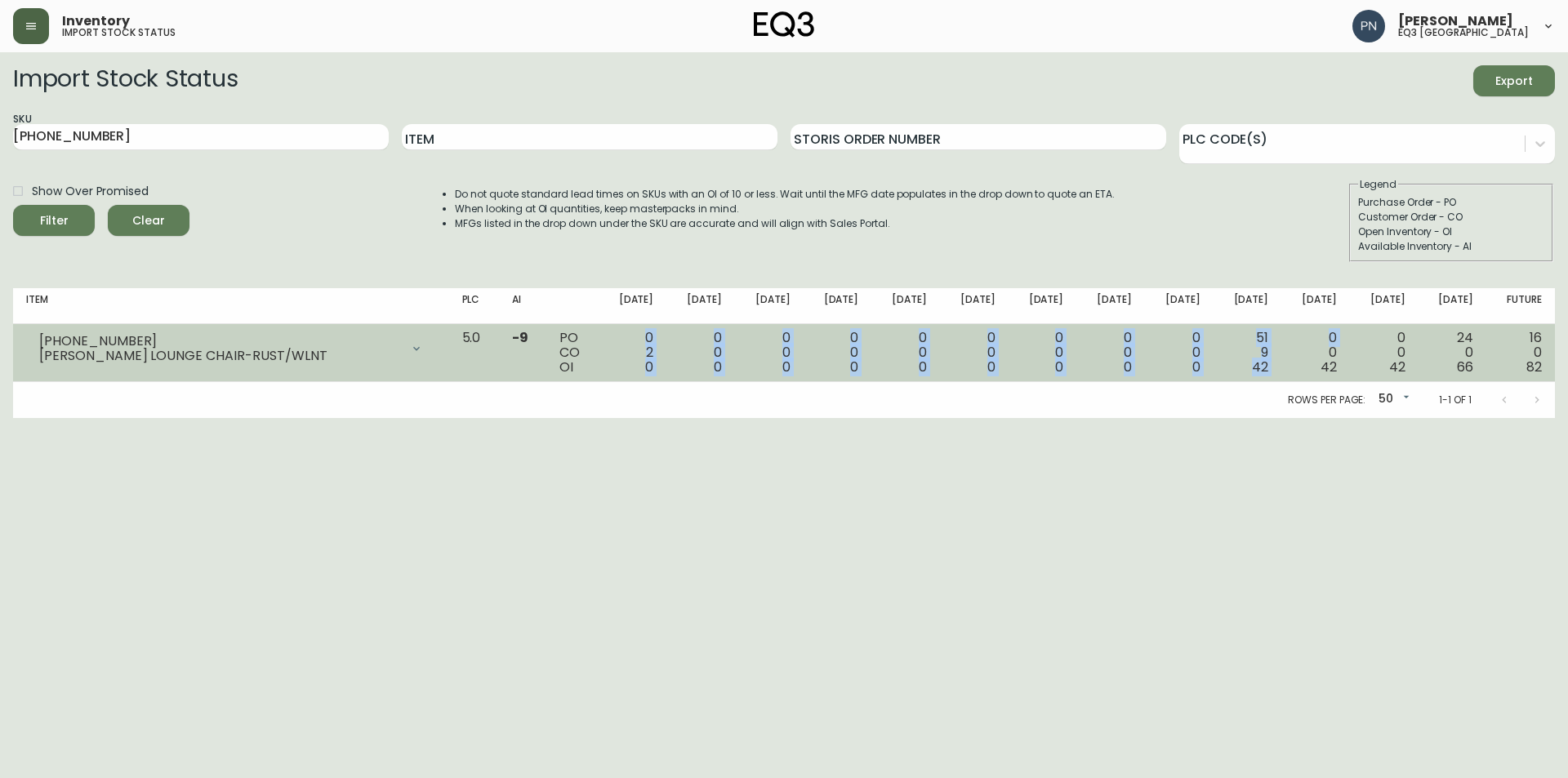
drag, startPoint x: 679, startPoint y: 334, endPoint x: 1312, endPoint y: 358, distance: 633.5
click at [1312, 358] on tr "[PHONE_NUMBER] [PERSON_NAME] LOUNGE CHAIR-RUST/WLNT Opening Balance 2 ( [DATE] …" at bounding box center [784, 353] width 1542 height 58
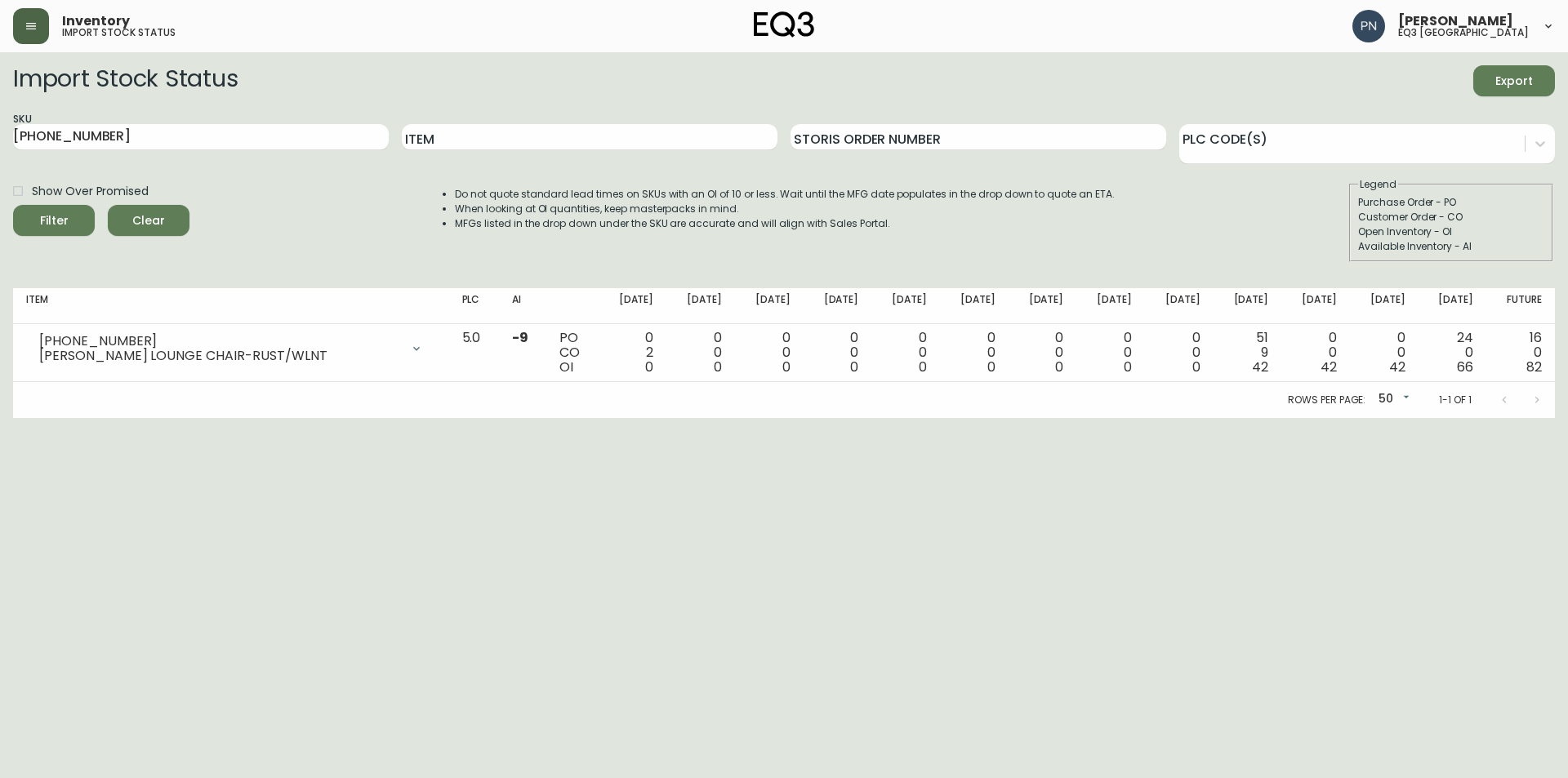
click at [1095, 419] on html "Inventory import stock status [PERSON_NAME] eq3 [GEOGRAPHIC_DATA] Import Stock …" at bounding box center [784, 209] width 1568 height 419
drag, startPoint x: 111, startPoint y: 133, endPoint x: 0, endPoint y: 160, distance: 114.2
click at [0, 160] on main "Import Stock Status Export SKU [PHONE_NUMBER] Item Storis Order Number PLC Code…" at bounding box center [784, 235] width 1568 height 366
paste input "[PHONE_NUMBER]"
type input "[PHONE_NUMBER]"
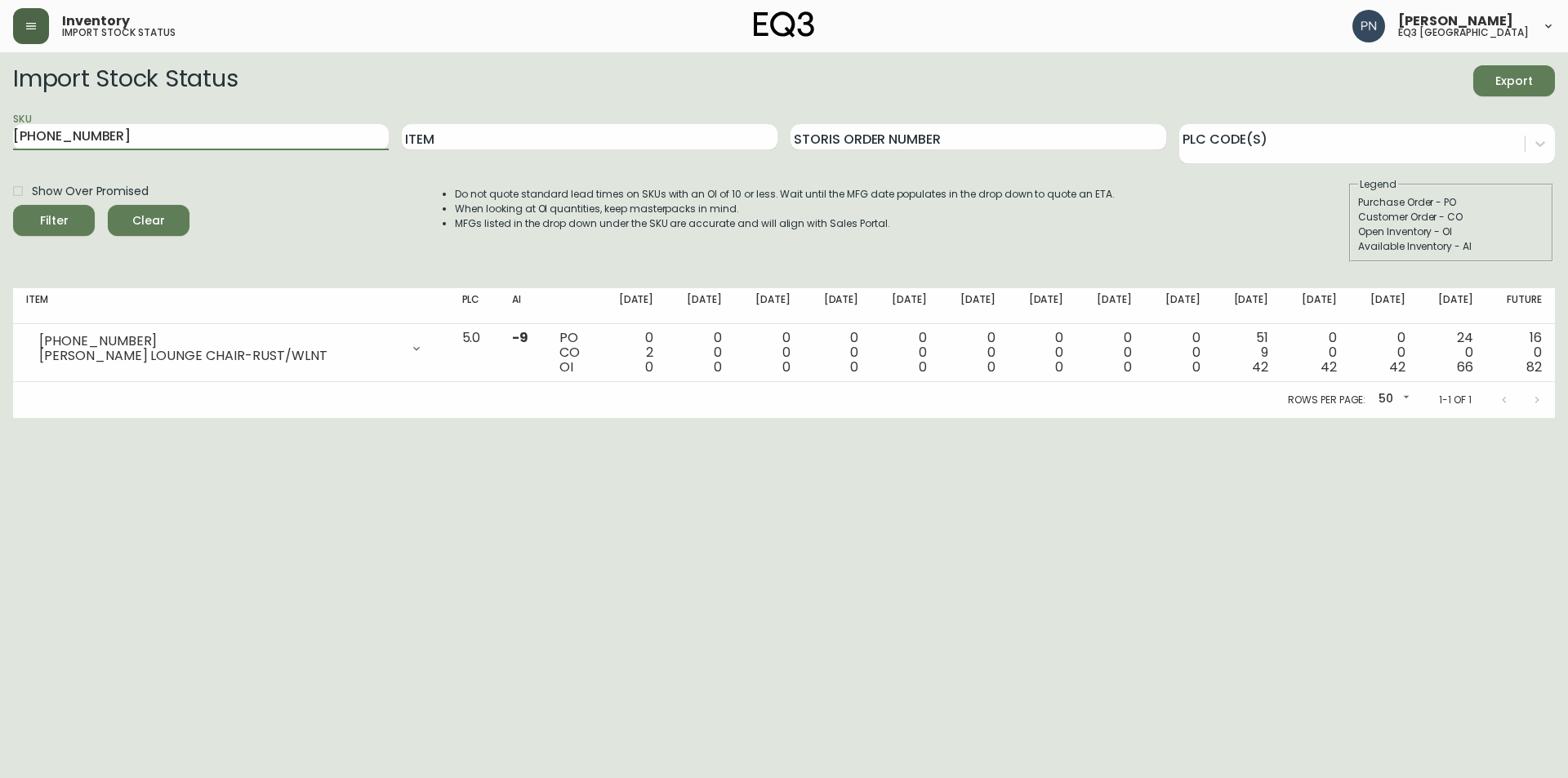
click at [13, 205] on button "Filter" at bounding box center [53, 220] width 81 height 31
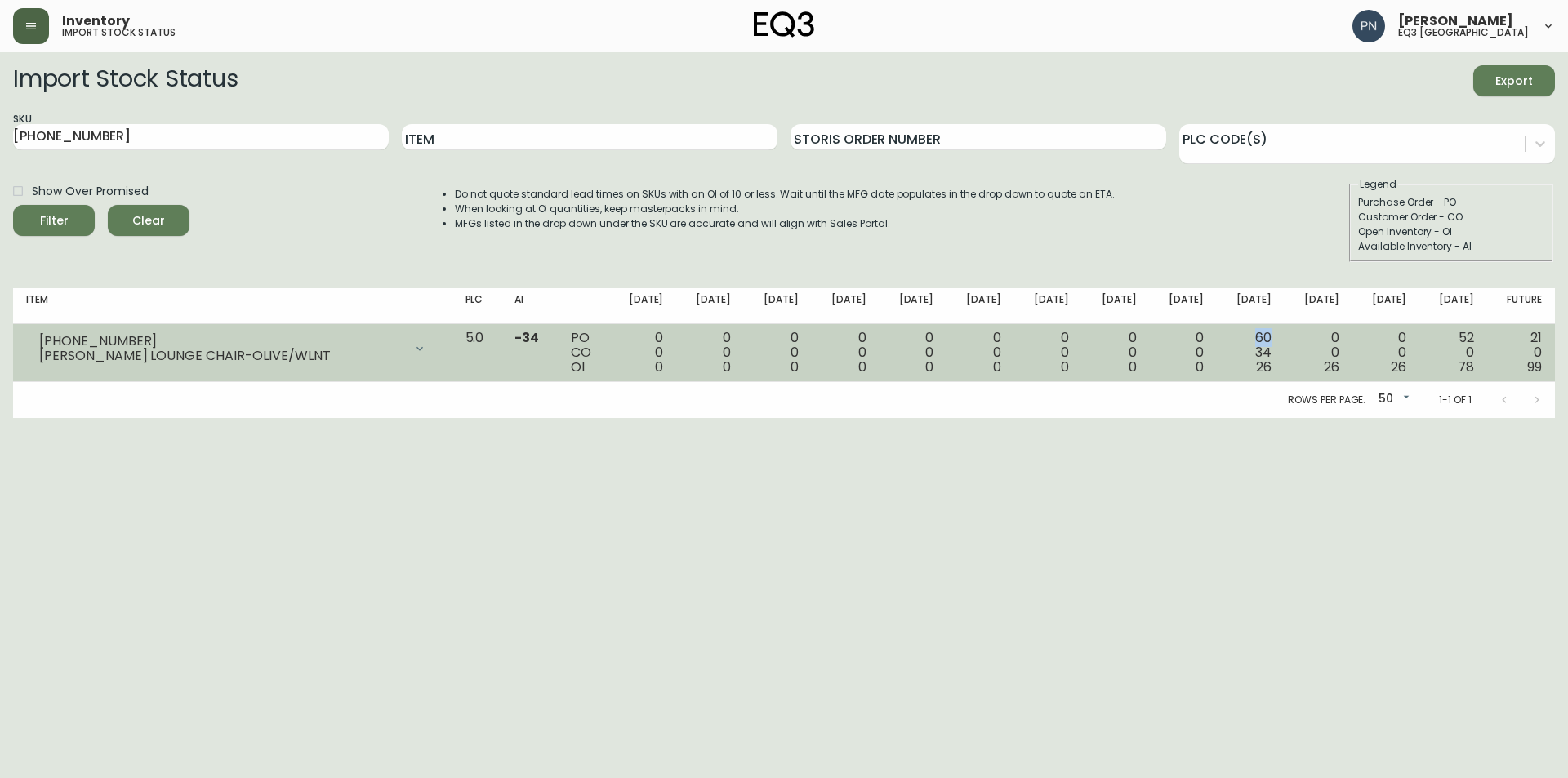
drag, startPoint x: 1263, startPoint y: 335, endPoint x: 1280, endPoint y: 335, distance: 17.0
click at [1280, 335] on td "60 34 26" at bounding box center [1251, 353] width 67 height 58
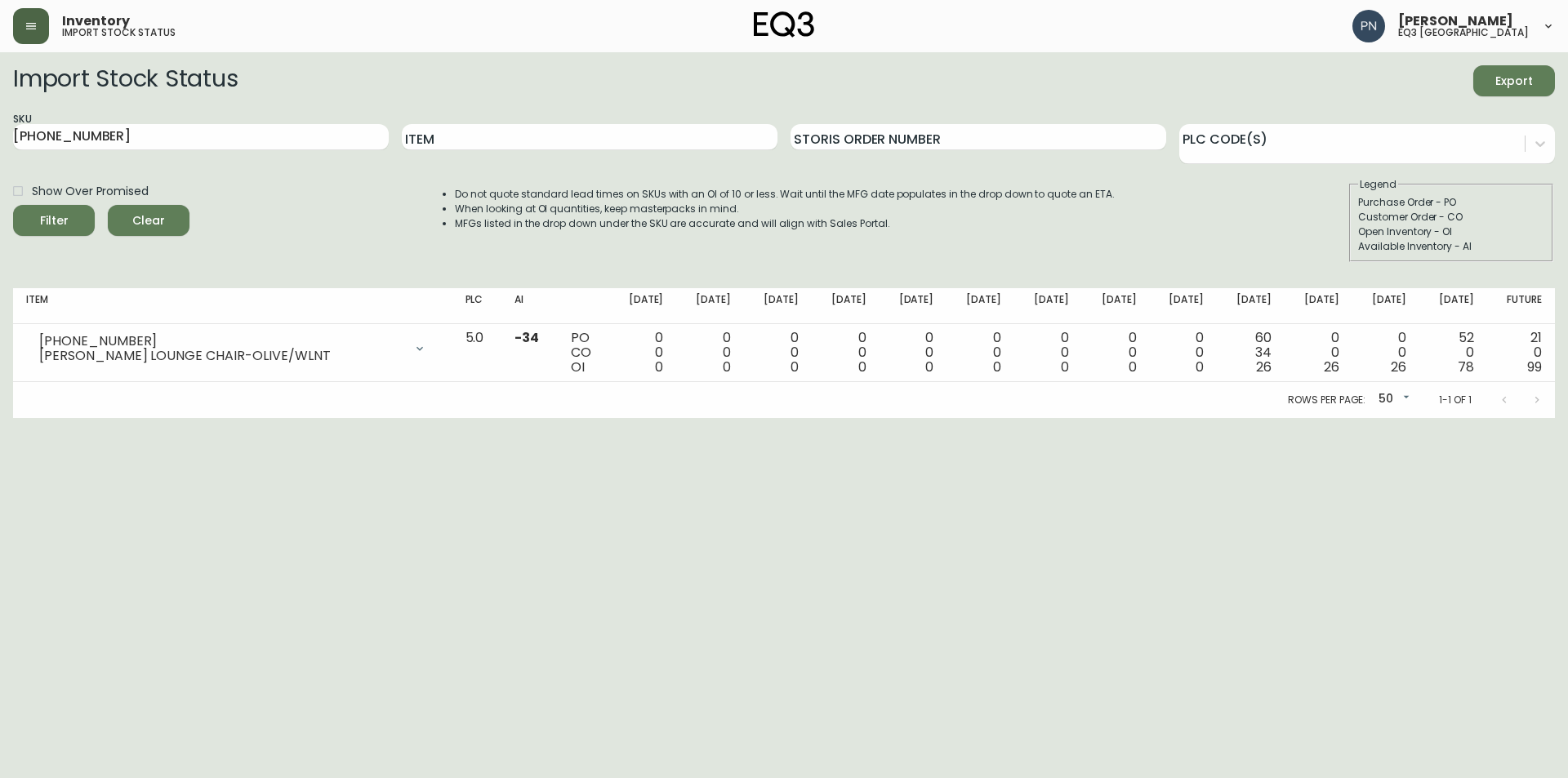
click at [1236, 419] on html "Inventory import stock status [PERSON_NAME] eq3 [GEOGRAPHIC_DATA] Import Stock …" at bounding box center [784, 209] width 1568 height 419
click at [763, 31] on img at bounding box center [784, 25] width 60 height 26
